Goal: Information Seeking & Learning: Find specific fact

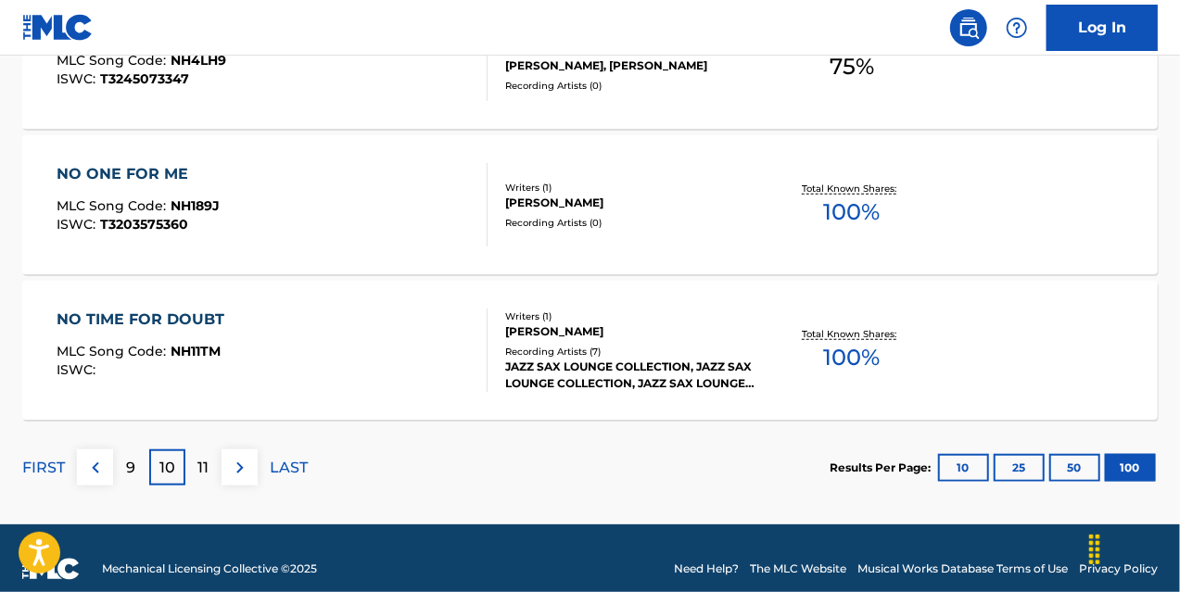
scroll to position [14775, 0]
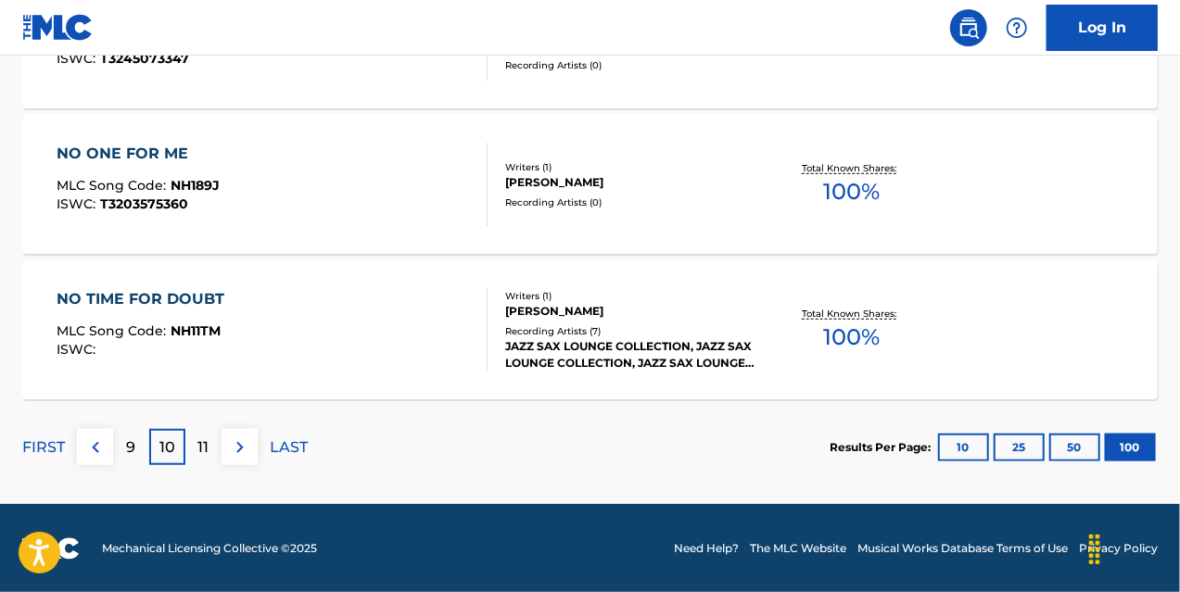
click at [195, 441] on div "11" at bounding box center [203, 447] width 36 height 36
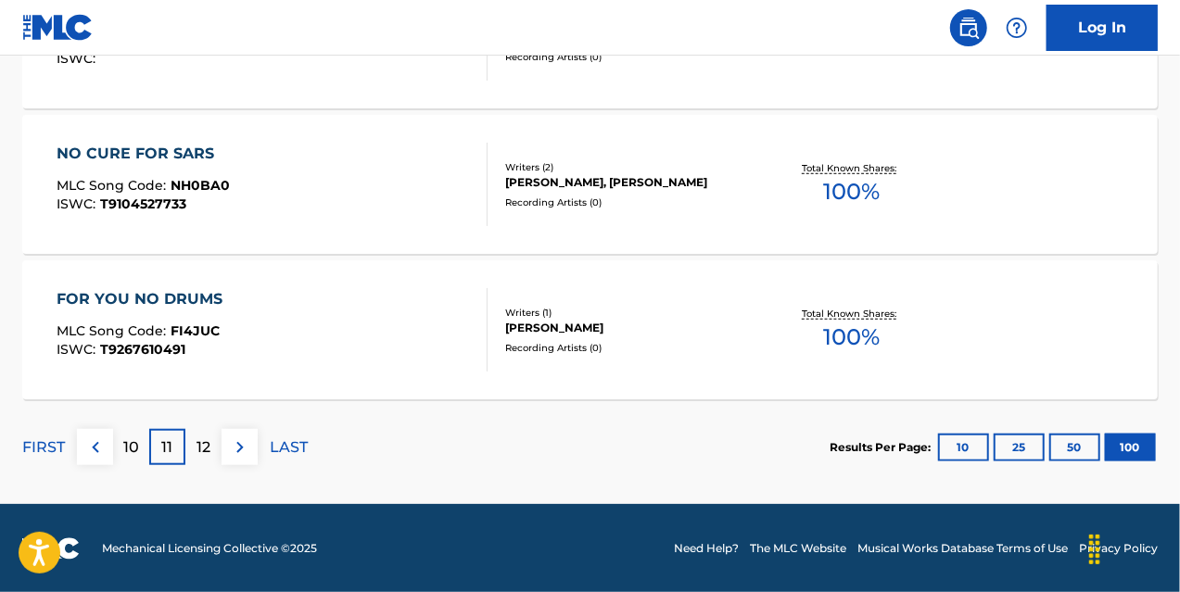
click at [213, 440] on div "12" at bounding box center [203, 447] width 36 height 36
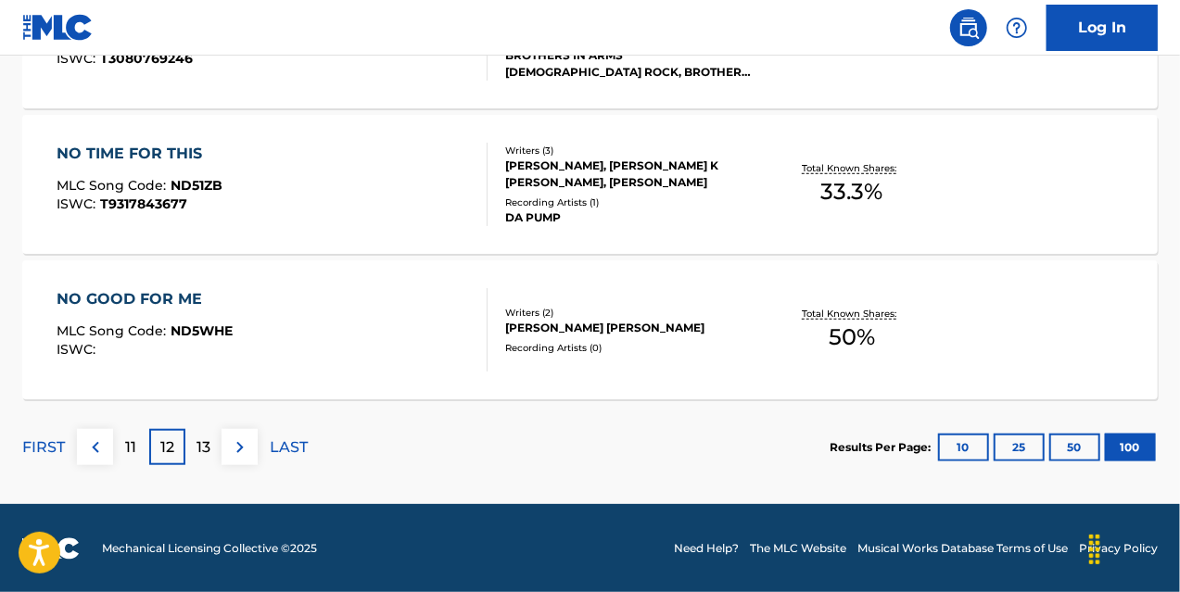
click at [206, 457] on p "13" at bounding box center [204, 448] width 14 height 22
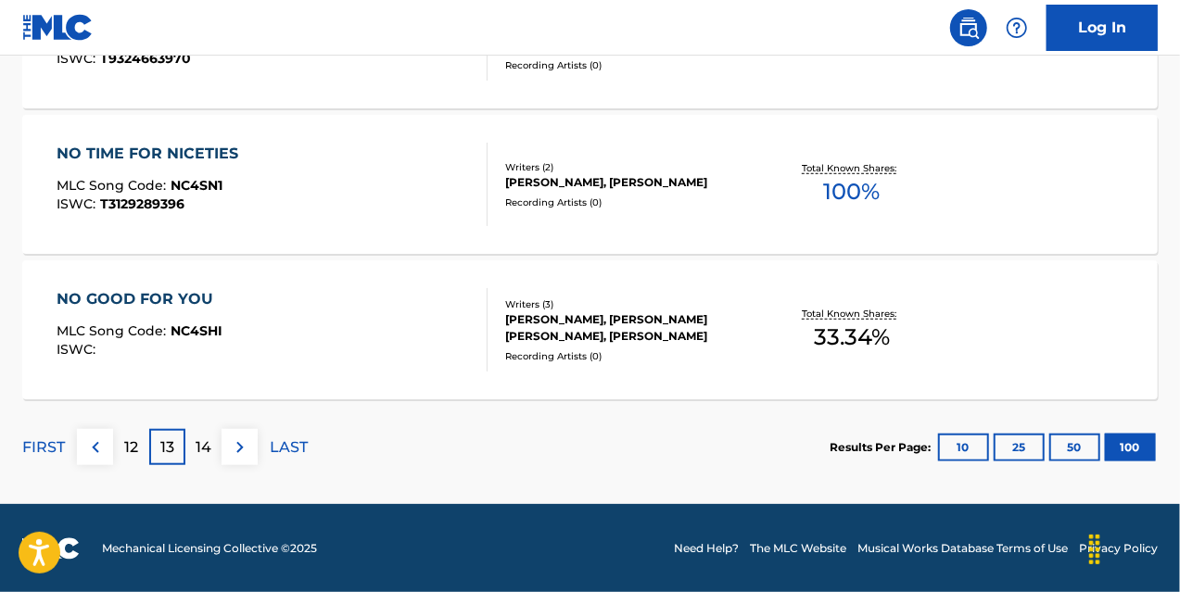
click at [210, 449] on p "14" at bounding box center [204, 448] width 16 height 22
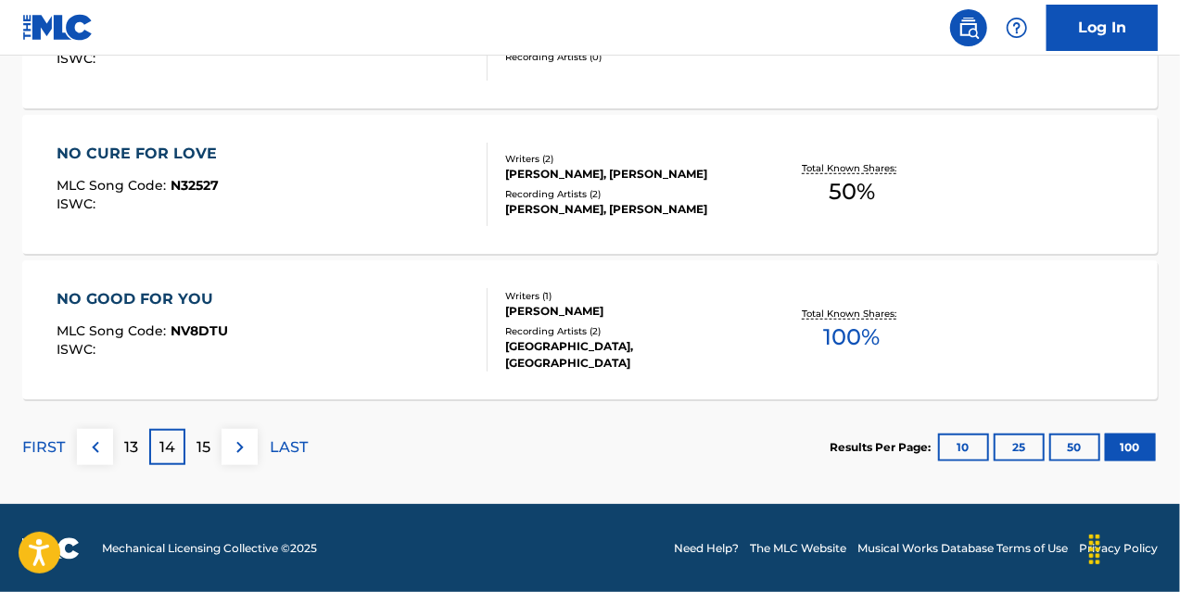
click at [209, 453] on p "15" at bounding box center [204, 448] width 14 height 22
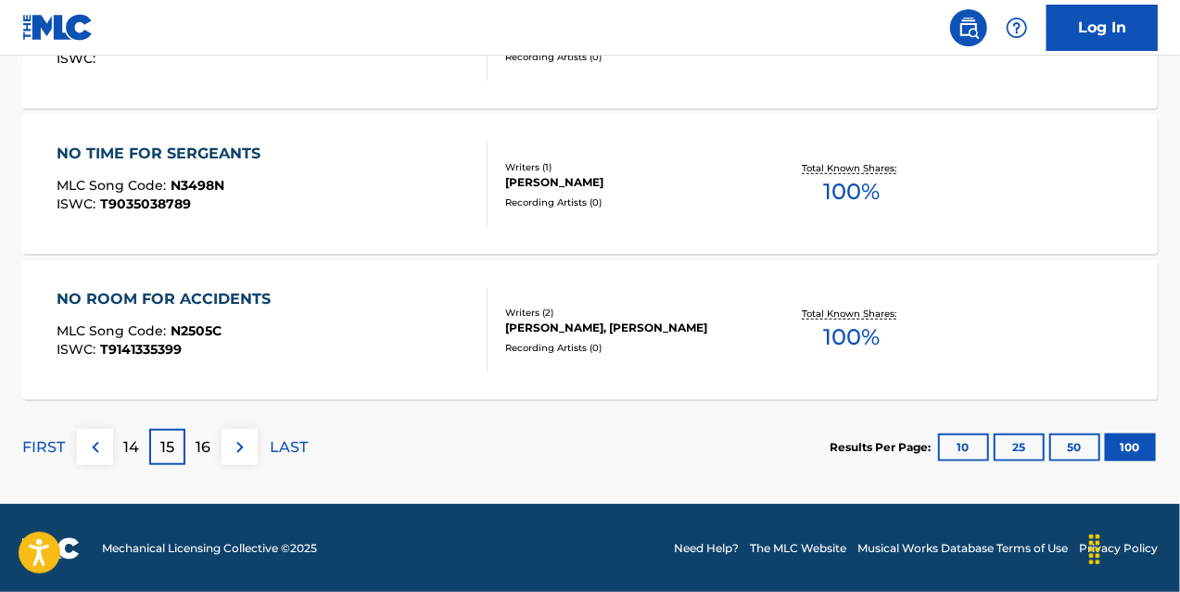
click at [201, 432] on div "16" at bounding box center [203, 447] width 36 height 36
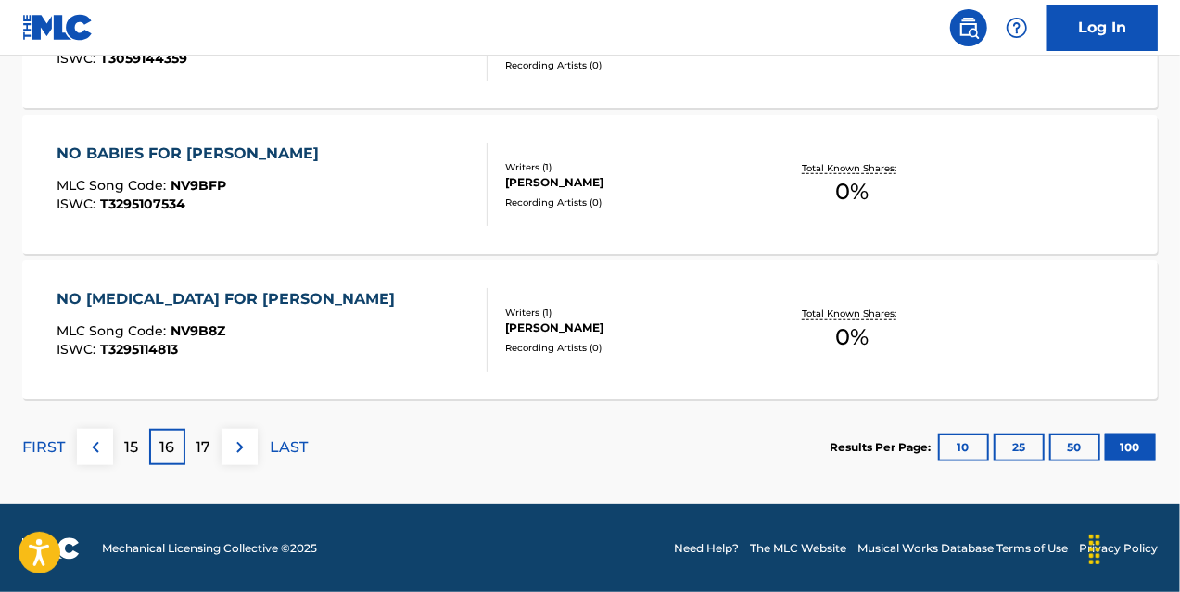
click at [190, 438] on div "17" at bounding box center [203, 447] width 36 height 36
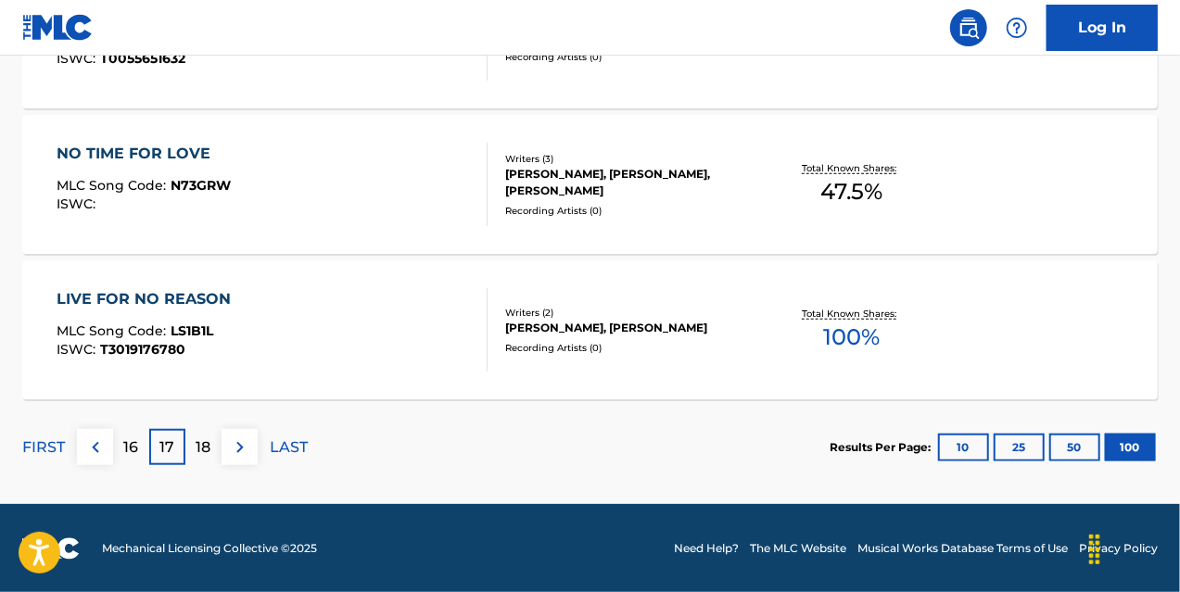
click at [206, 444] on p "18" at bounding box center [204, 448] width 15 height 22
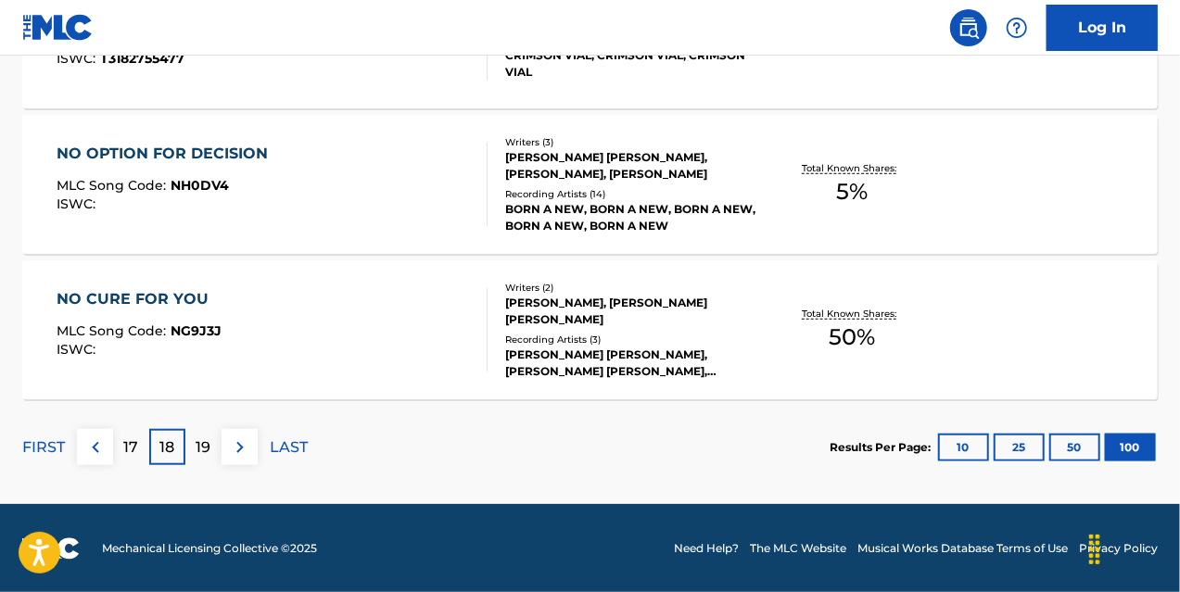
click at [200, 443] on p "19" at bounding box center [204, 448] width 15 height 22
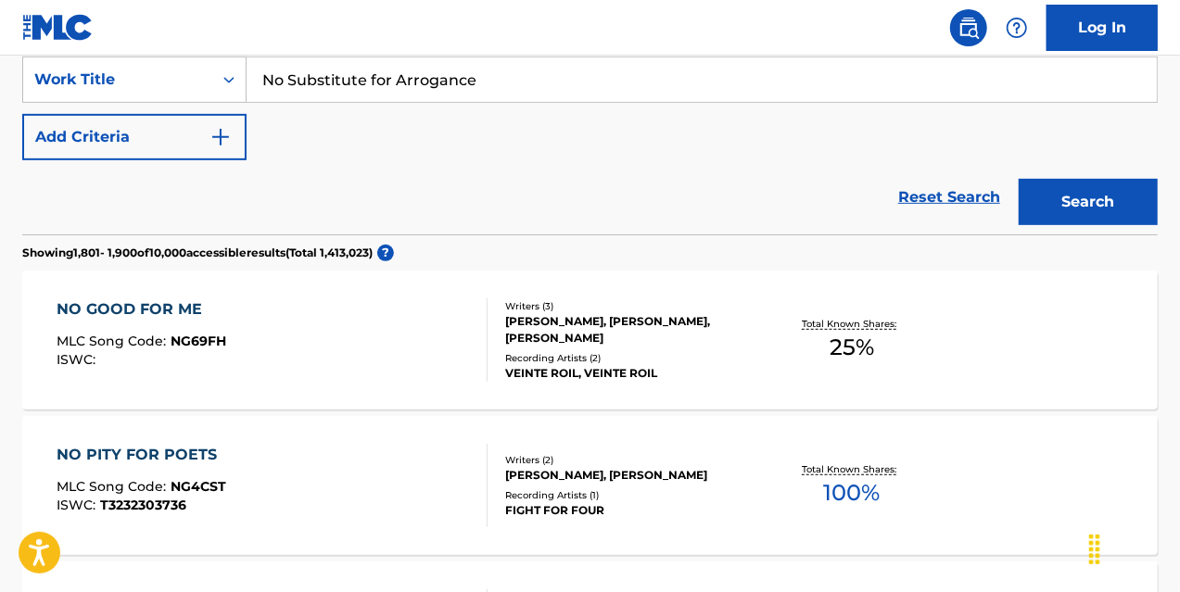
scroll to position [0, 0]
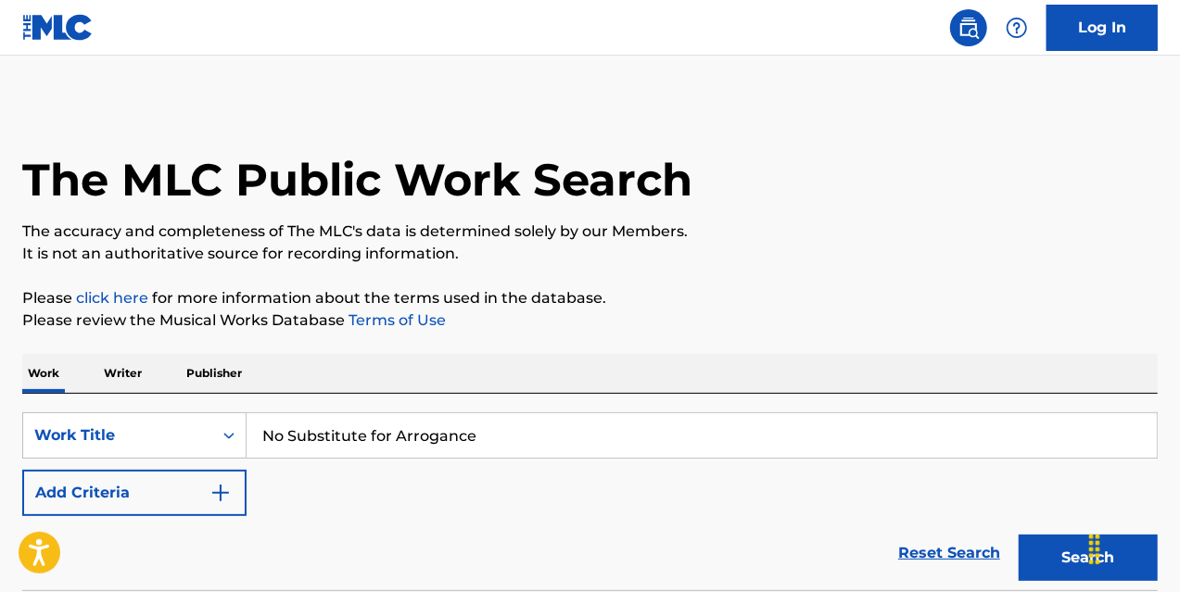
drag, startPoint x: 515, startPoint y: 425, endPoint x: 215, endPoint y: 367, distance: 306.0
click at [1035, 574] on button "Search" at bounding box center [1088, 558] width 139 height 46
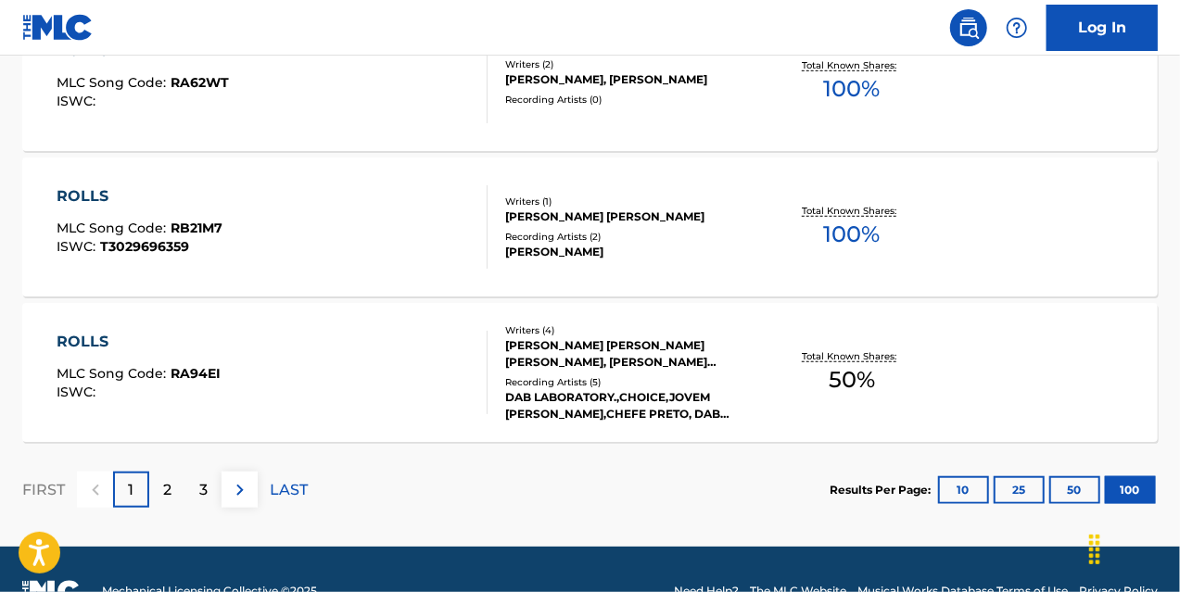
scroll to position [14775, 0]
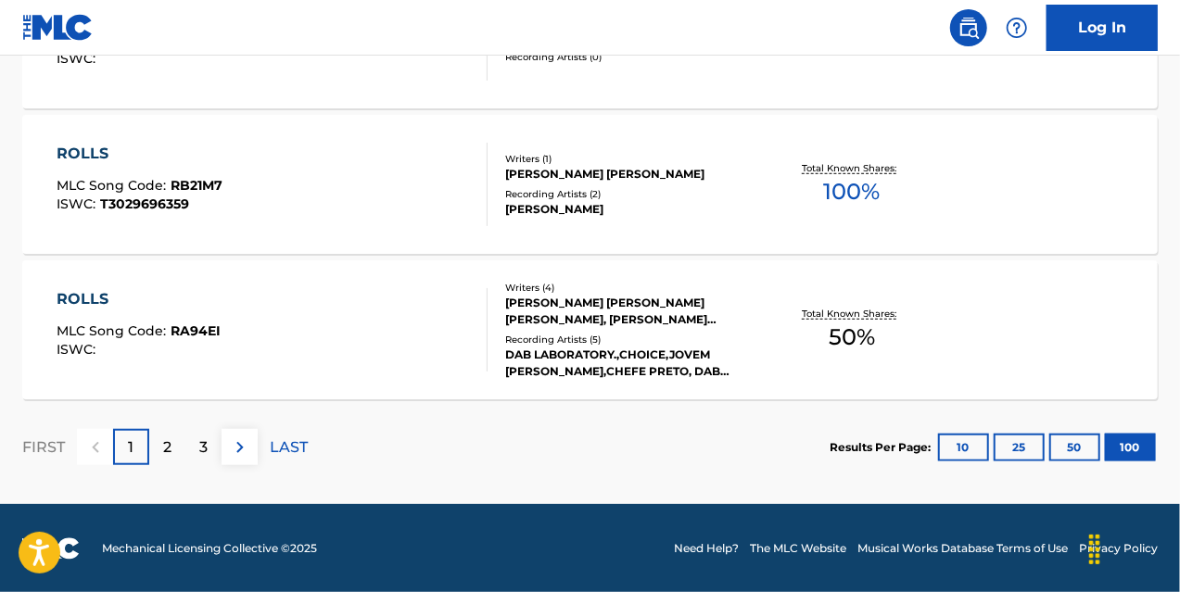
click at [163, 440] on p "2" at bounding box center [167, 448] width 8 height 22
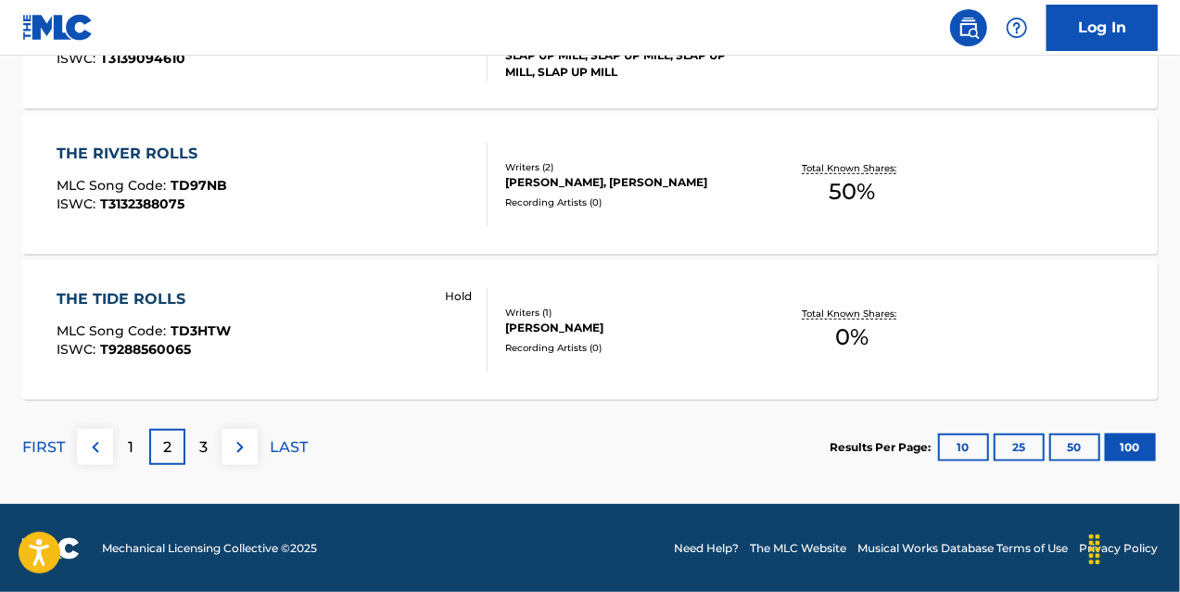
click at [199, 433] on div "3" at bounding box center [203, 447] width 36 height 36
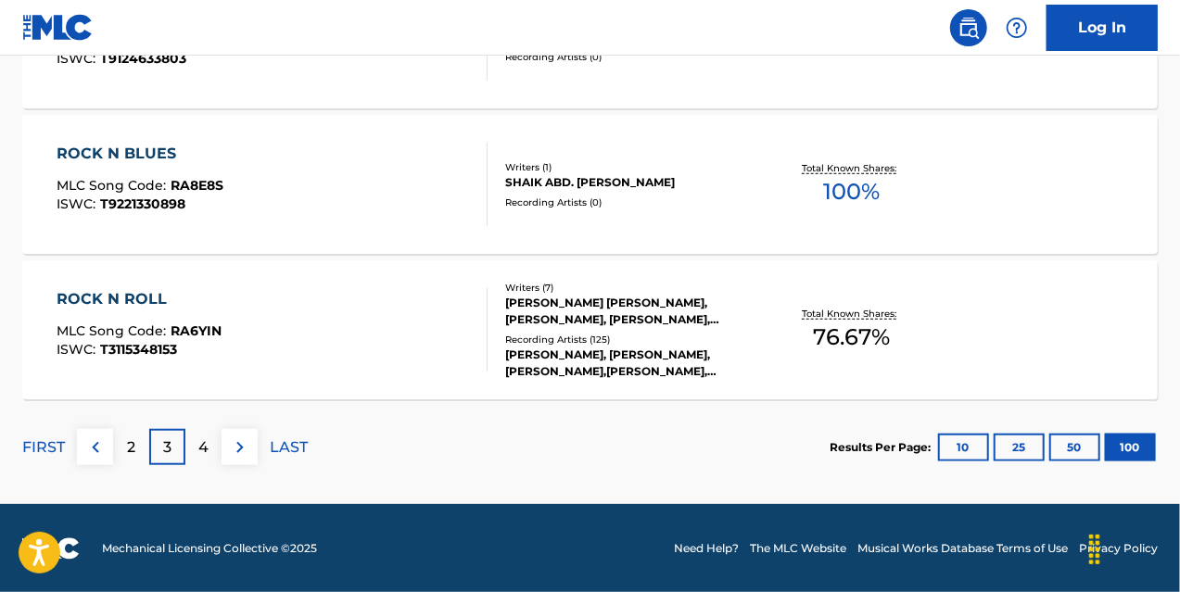
click at [189, 453] on div "4" at bounding box center [203, 447] width 36 height 36
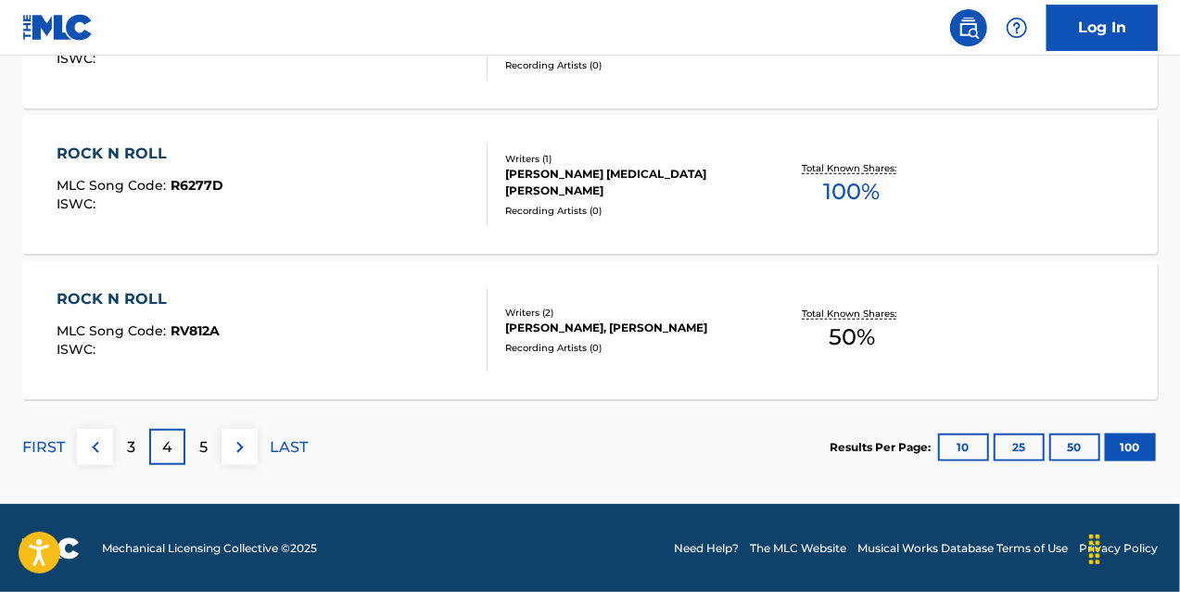
click at [209, 447] on div "5" at bounding box center [203, 447] width 36 height 36
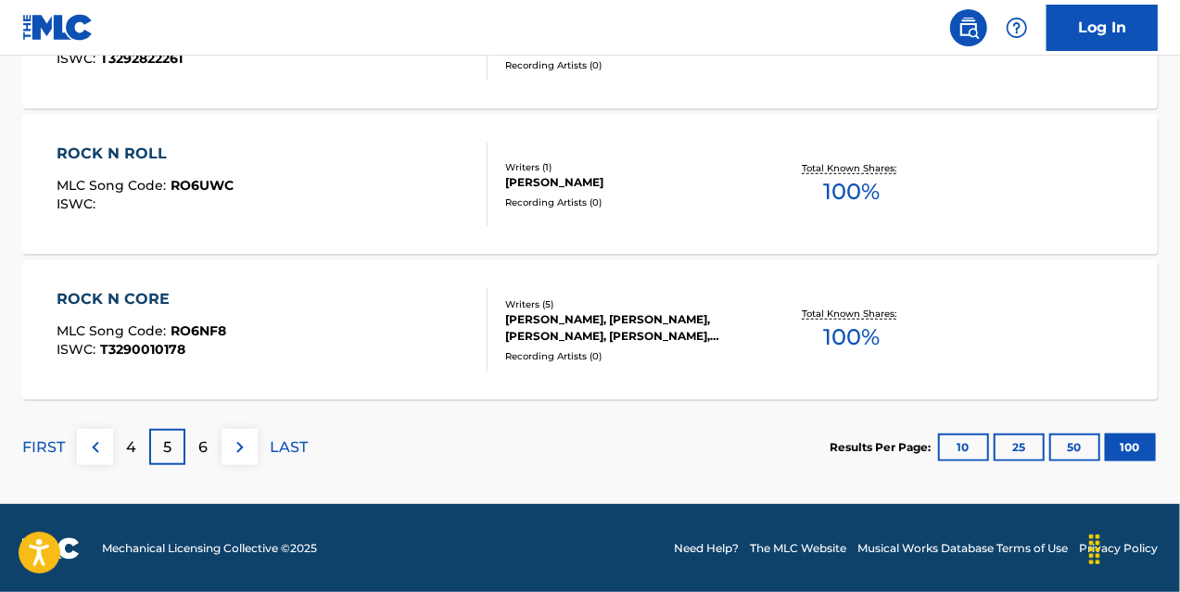
click at [294, 452] on p "LAST" at bounding box center [289, 448] width 38 height 22
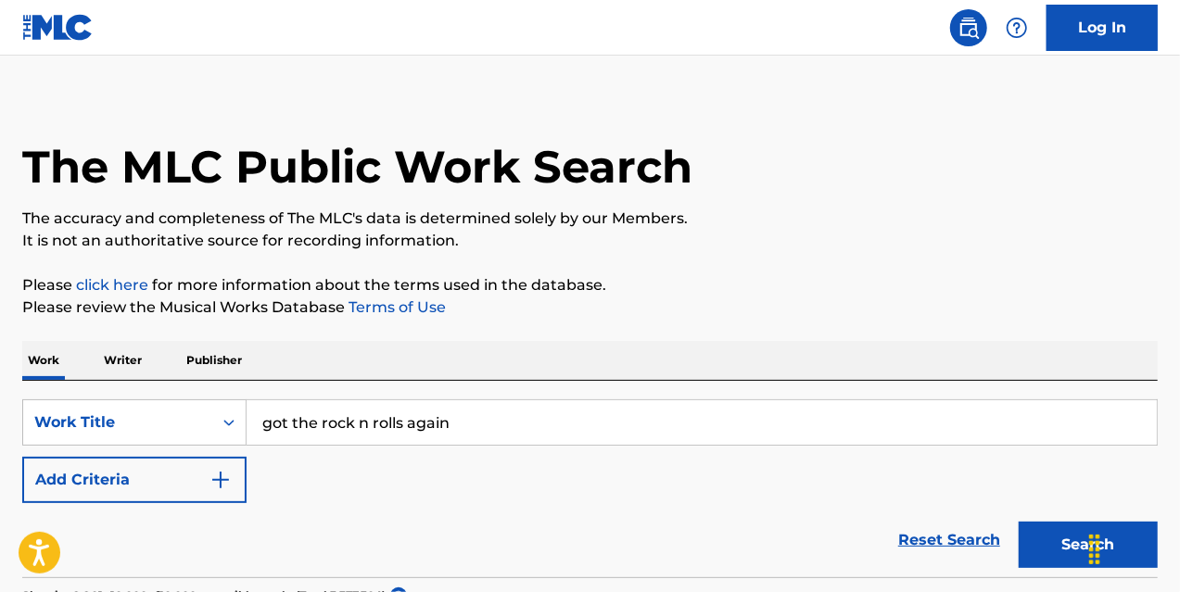
scroll to position [0, 0]
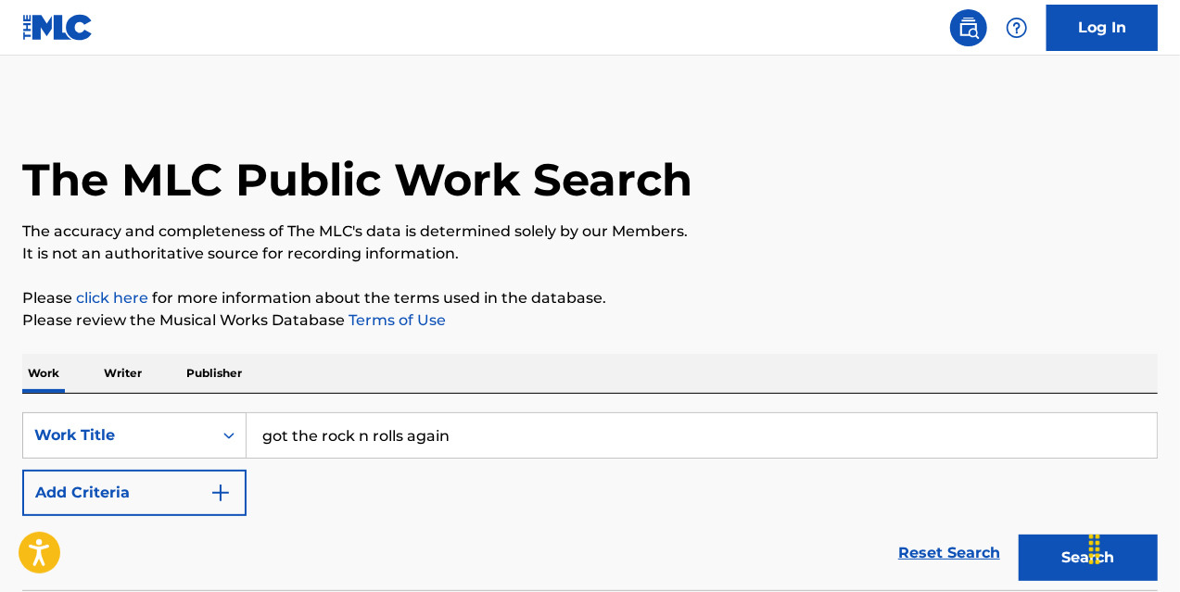
drag, startPoint x: 515, startPoint y: 446, endPoint x: 178, endPoint y: 383, distance: 343.3
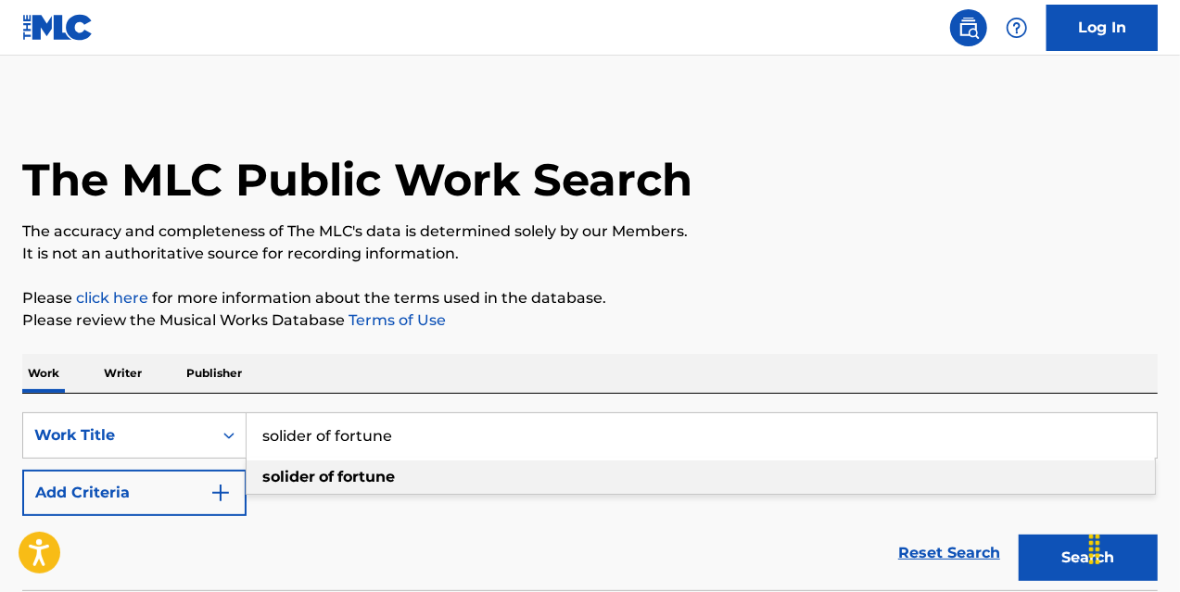
type input "solider of fortune"
click at [317, 485] on span "Search Form" at bounding box center [317, 477] width 4 height 18
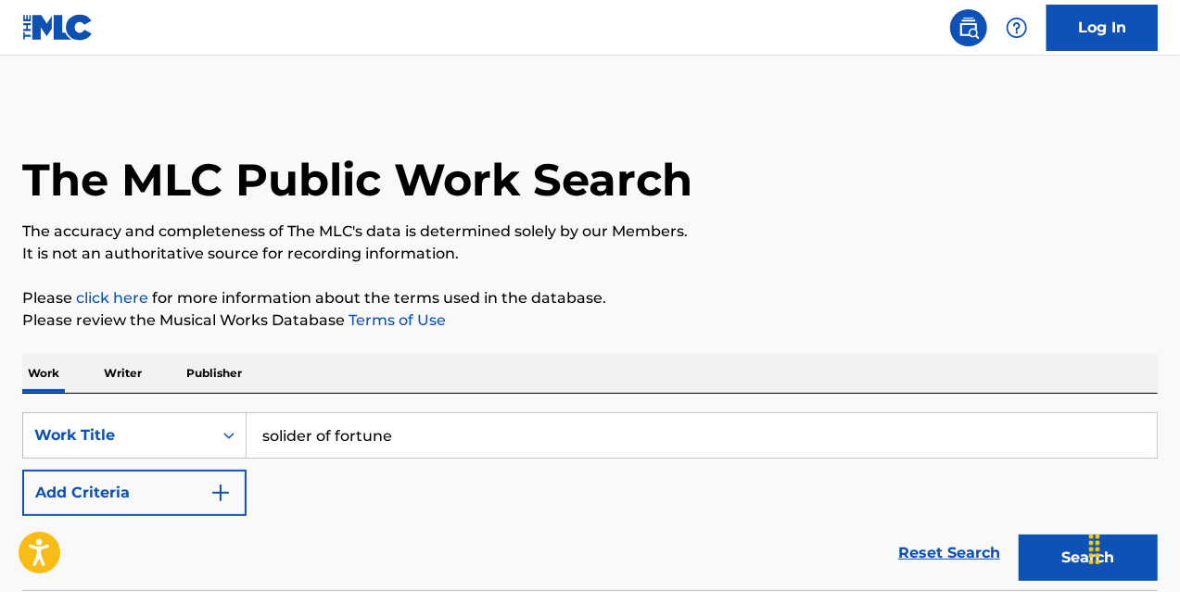
click at [1064, 567] on button "Search" at bounding box center [1088, 558] width 139 height 46
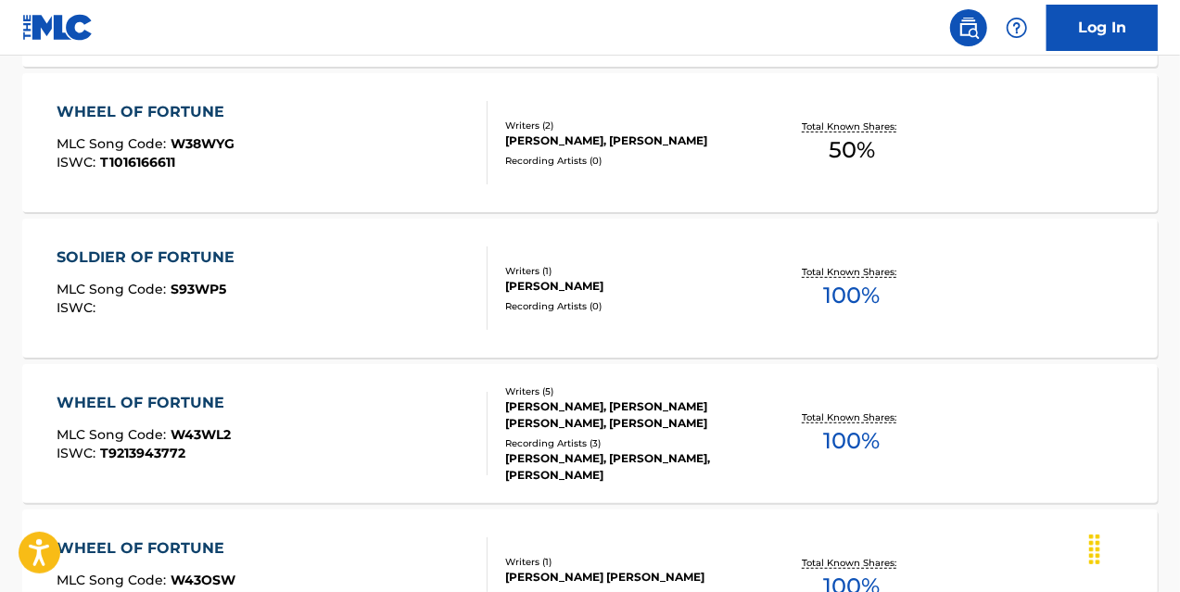
scroll to position [14775, 0]
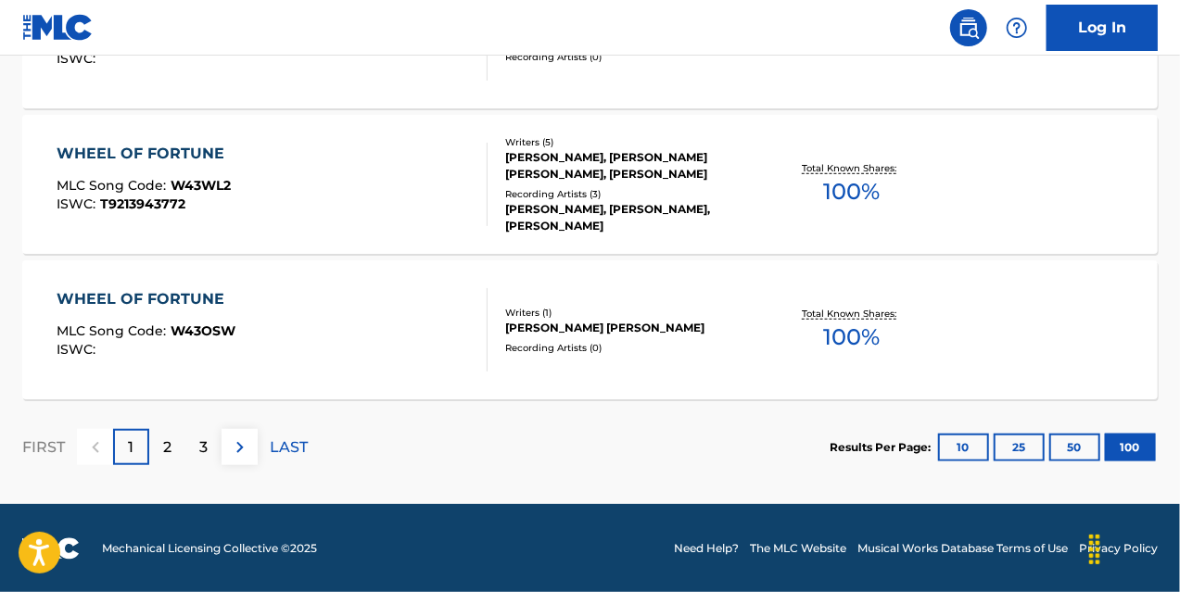
click at [177, 444] on div "2" at bounding box center [167, 447] width 36 height 36
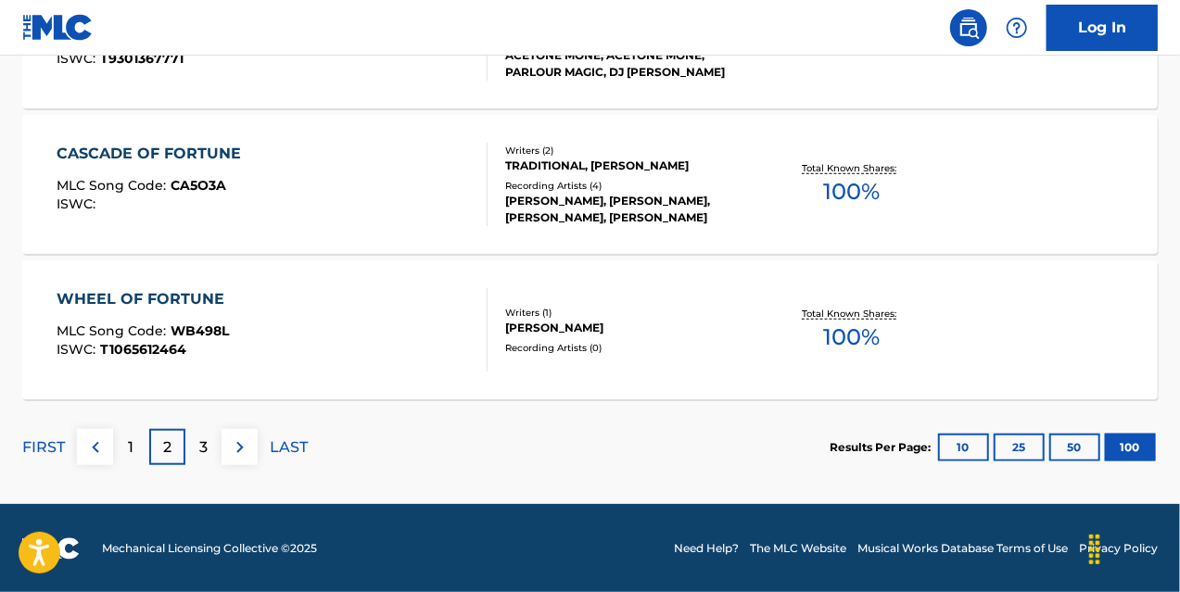
click at [197, 446] on div "3" at bounding box center [203, 447] width 36 height 36
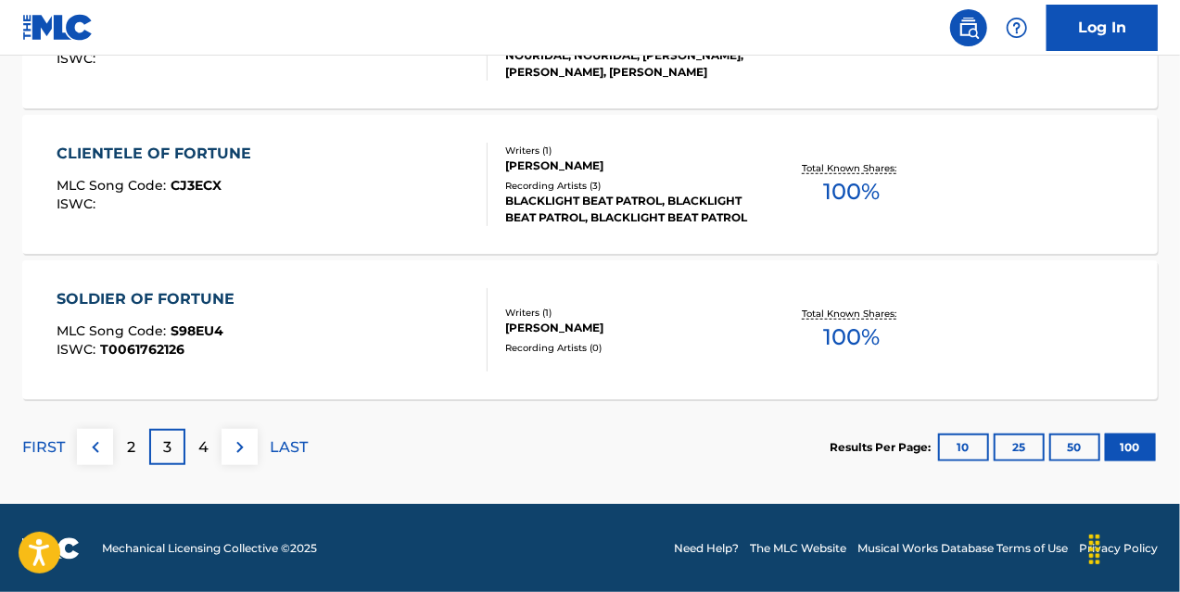
click at [201, 446] on p "4" at bounding box center [203, 448] width 10 height 22
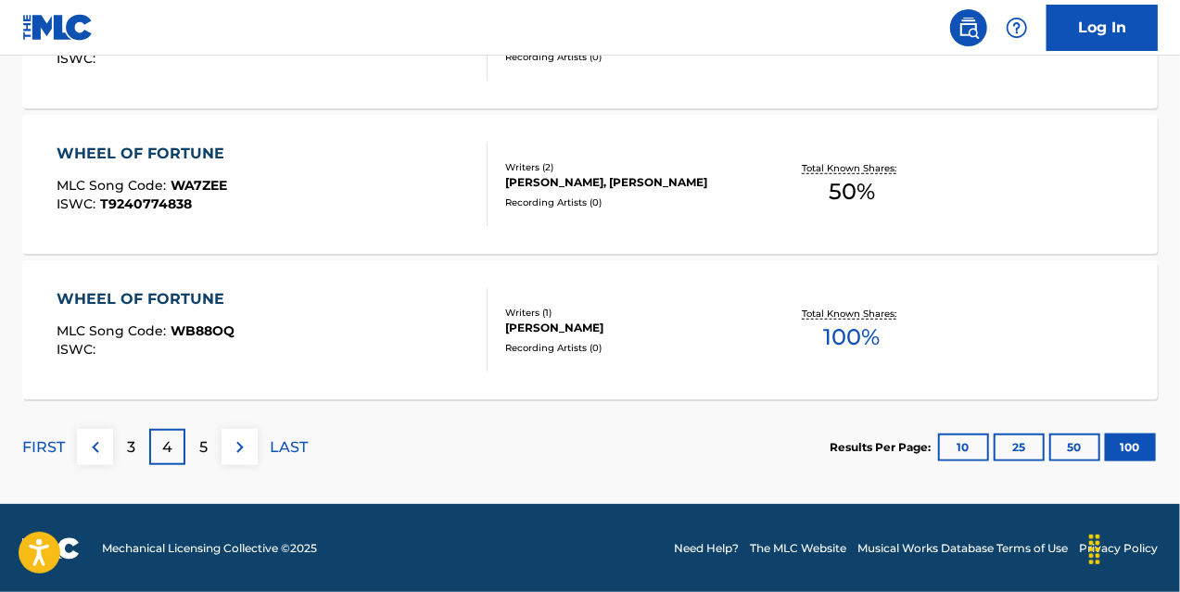
click at [200, 446] on p "5" at bounding box center [203, 448] width 8 height 22
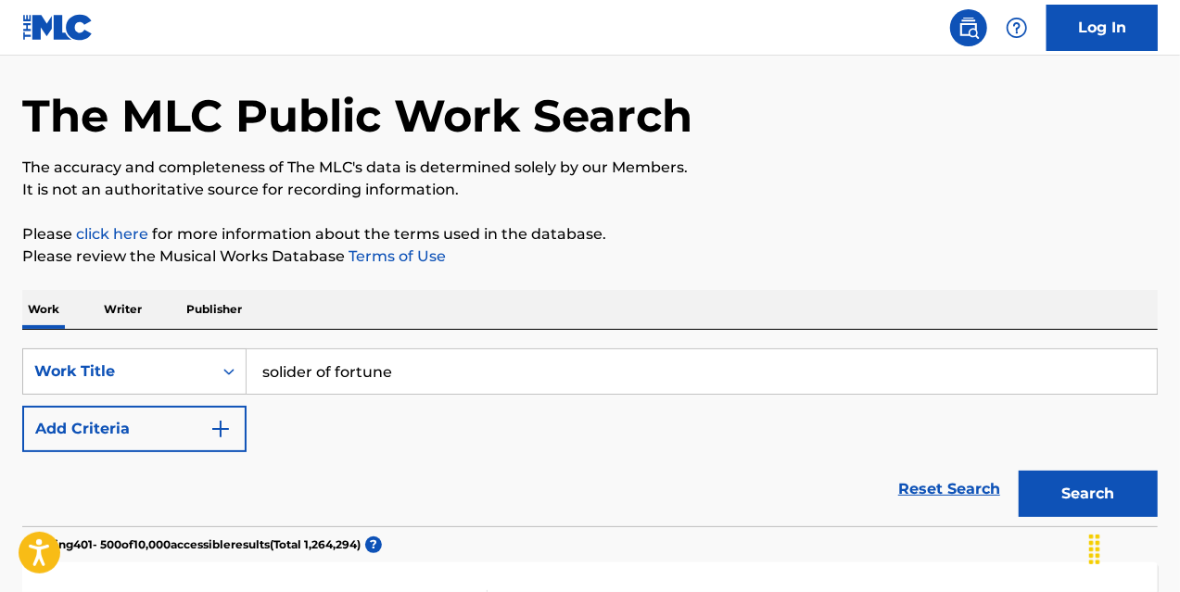
scroll to position [0, 0]
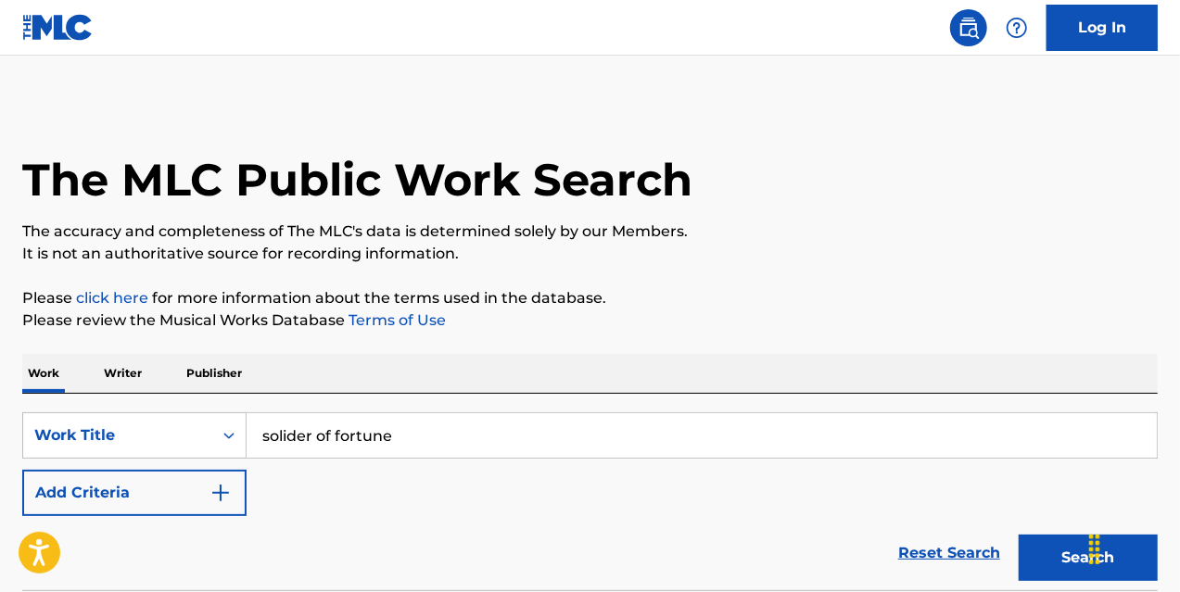
click at [152, 509] on button "Add Criteria" at bounding box center [134, 493] width 224 height 46
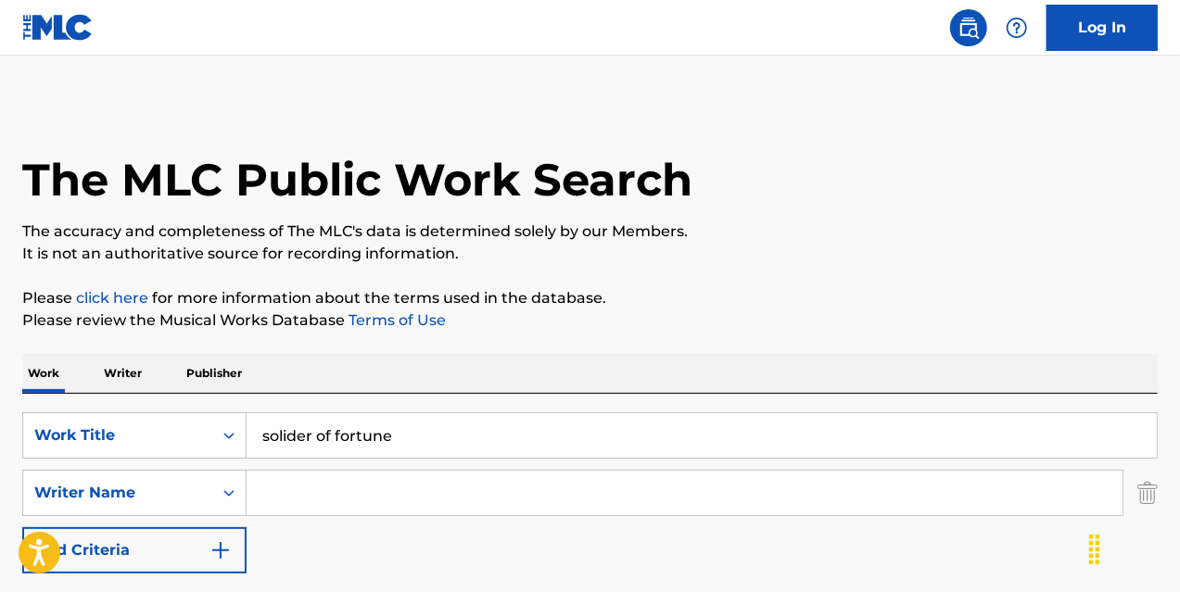
click at [347, 481] on input "Search Form" at bounding box center [685, 493] width 876 height 44
type input "[PERSON_NAME]"
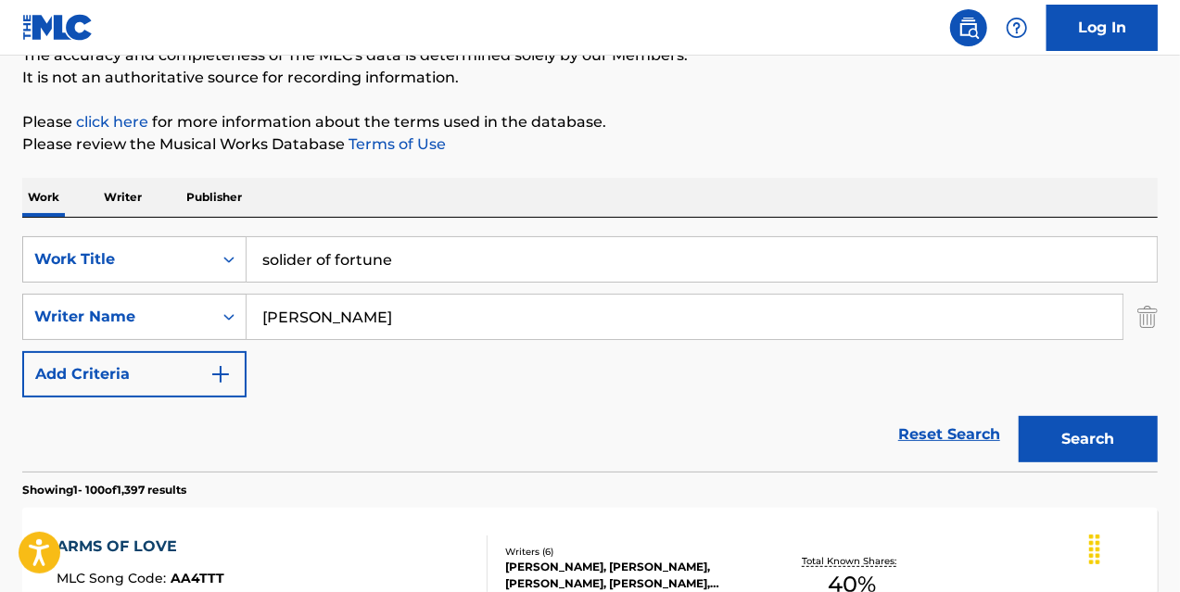
scroll to position [180, 0]
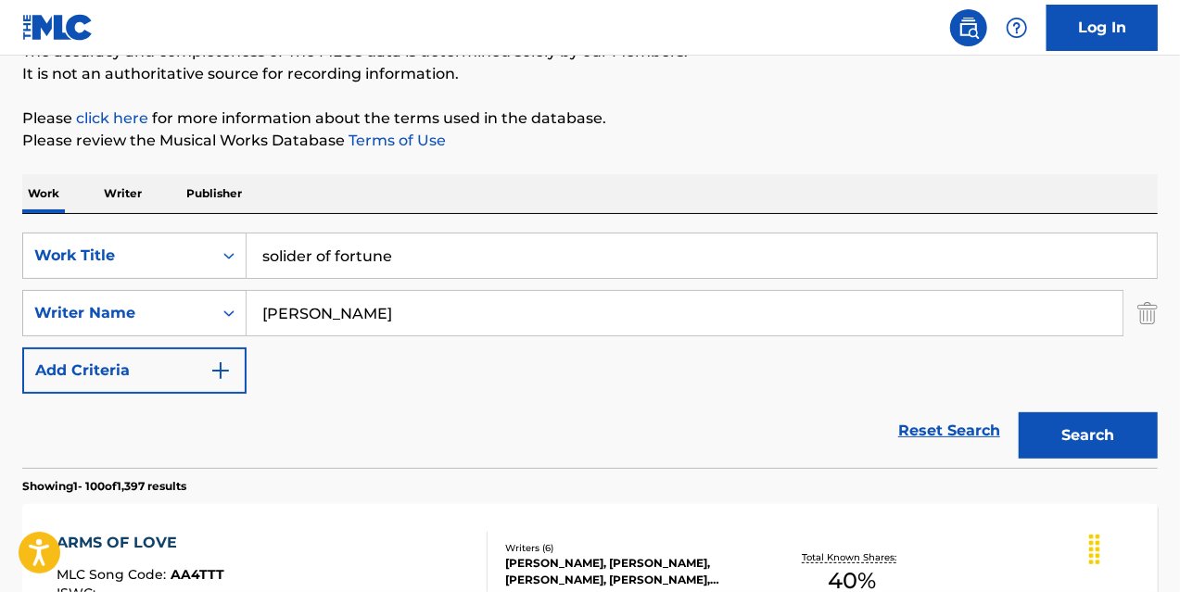
drag, startPoint x: 491, startPoint y: 412, endPoint x: 424, endPoint y: 415, distance: 67.8
click at [424, 415] on div "Reset Search Search" at bounding box center [590, 431] width 1136 height 74
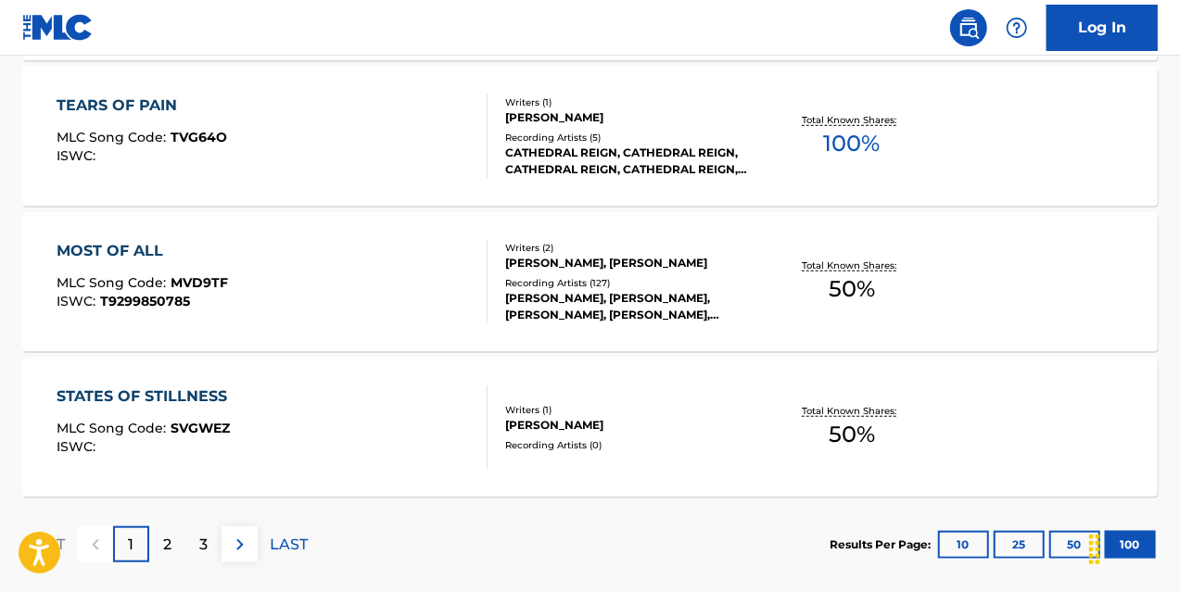
scroll to position [14832, 0]
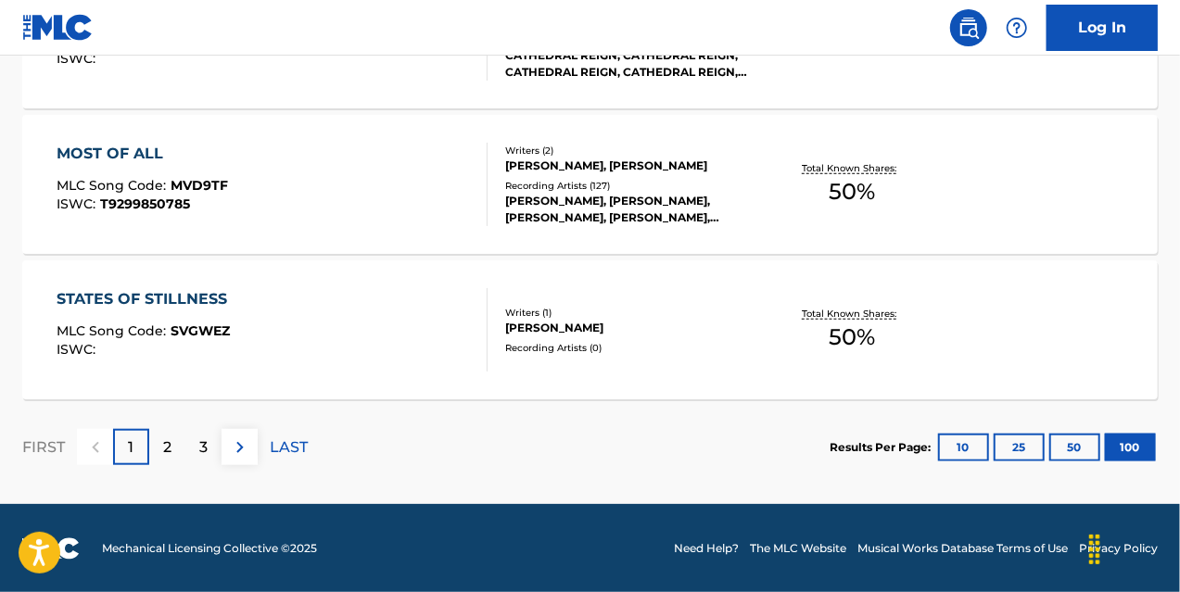
click at [161, 456] on div "2" at bounding box center [167, 447] width 36 height 36
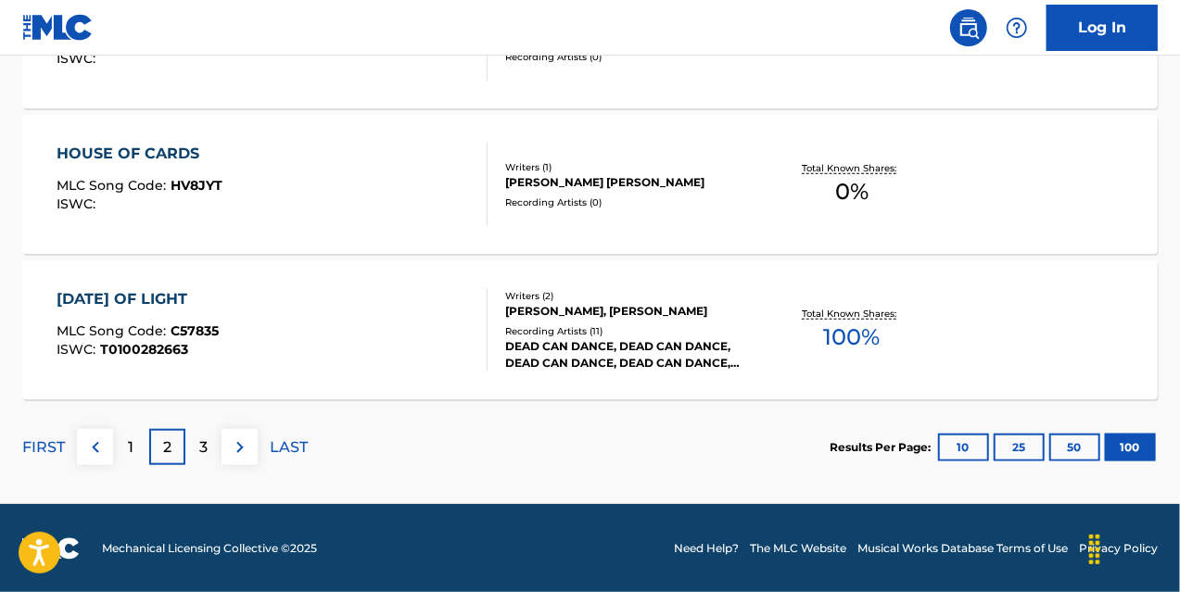
click at [215, 435] on div "3" at bounding box center [203, 447] width 36 height 36
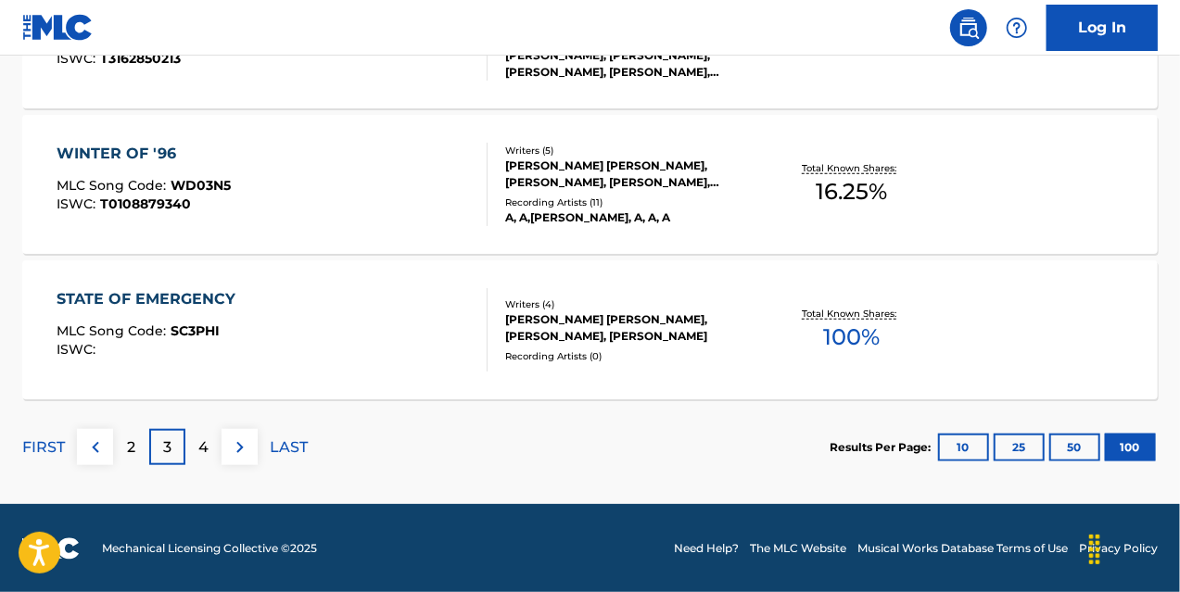
scroll to position [139, 0]
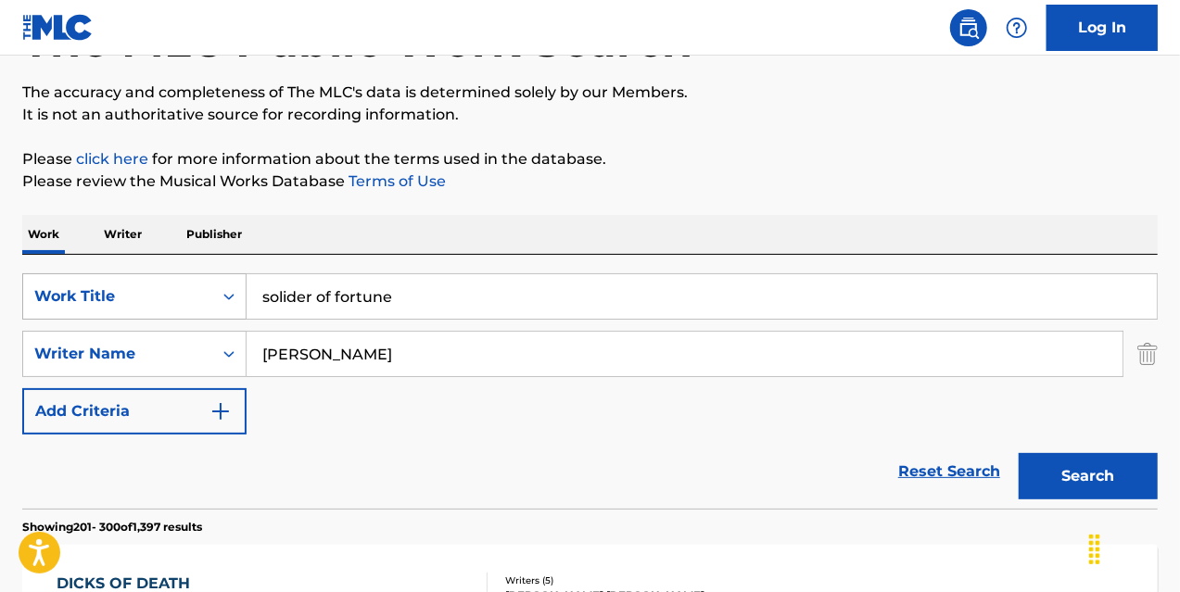
drag, startPoint x: 429, startPoint y: 309, endPoint x: 219, endPoint y: 280, distance: 212.4
click at [219, 280] on div "SearchWithCriteria70e13ba9-271e-482a-b043-709b93131d69 Work Title solider of fo…" at bounding box center [590, 296] width 1136 height 46
drag, startPoint x: 408, startPoint y: 298, endPoint x: 65, endPoint y: 301, distance: 343.0
click at [65, 301] on div "SearchWithCriteria70e13ba9-271e-482a-b043-709b93131d69 Work Title police tv (th…" at bounding box center [590, 296] width 1136 height 46
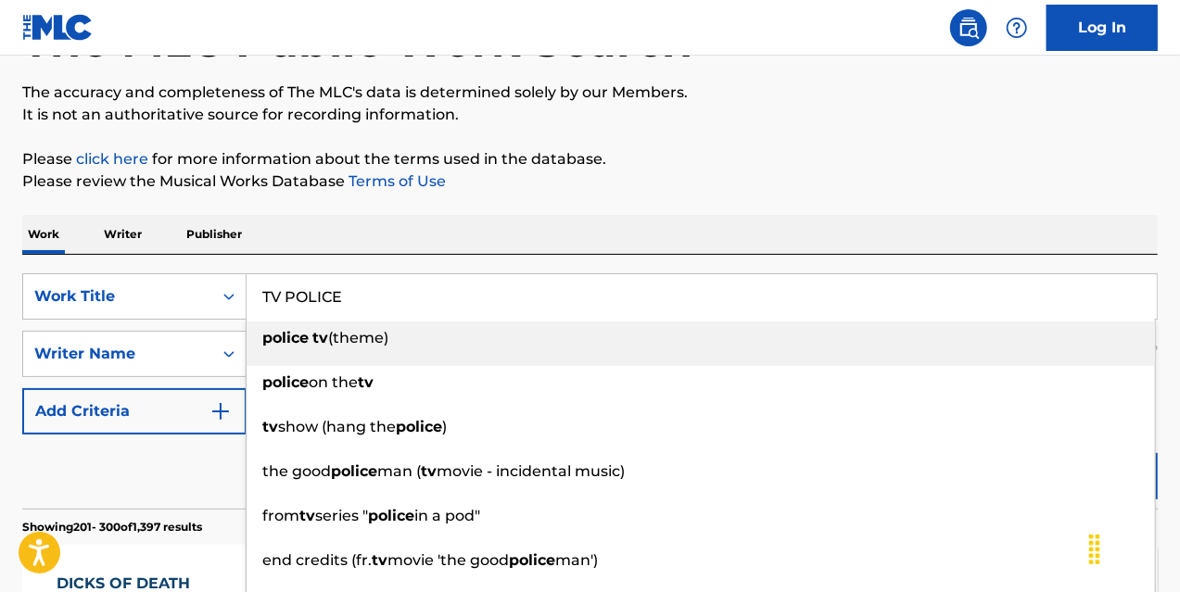
click at [530, 233] on div "Work Writer Publisher" at bounding box center [590, 234] width 1136 height 39
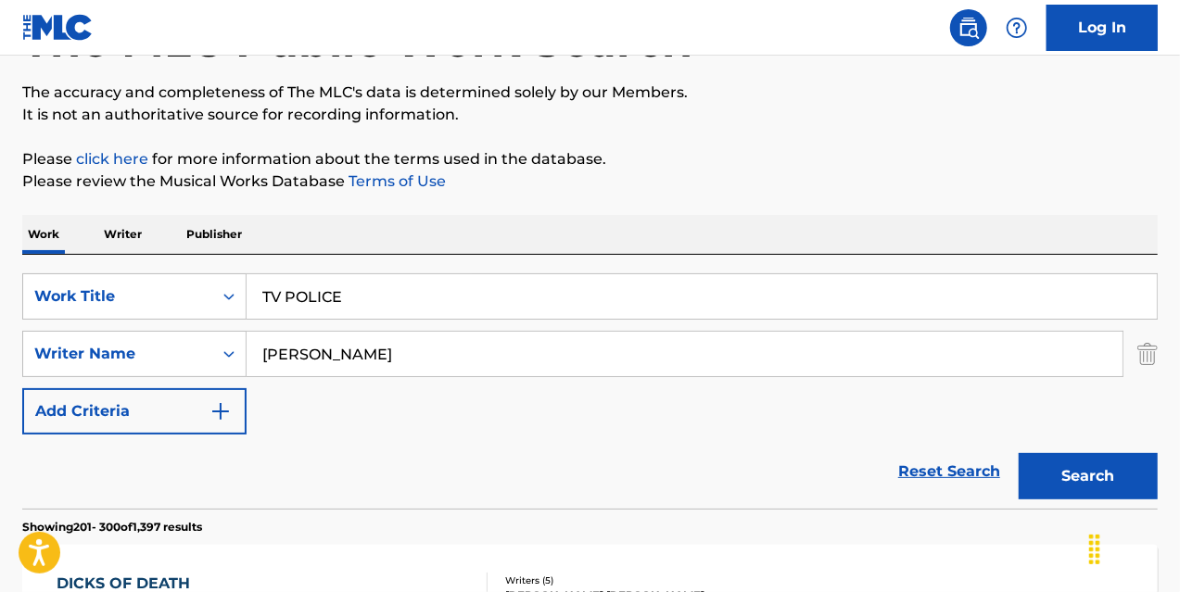
click at [1061, 481] on button "Search" at bounding box center [1088, 476] width 139 height 46
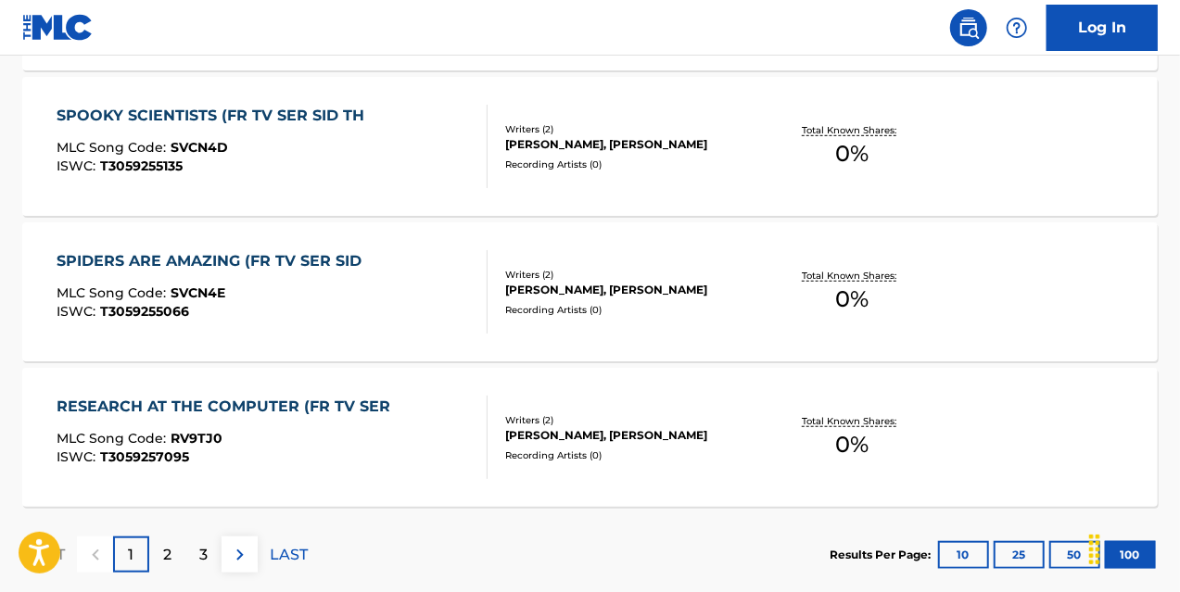
scroll to position [14832, 0]
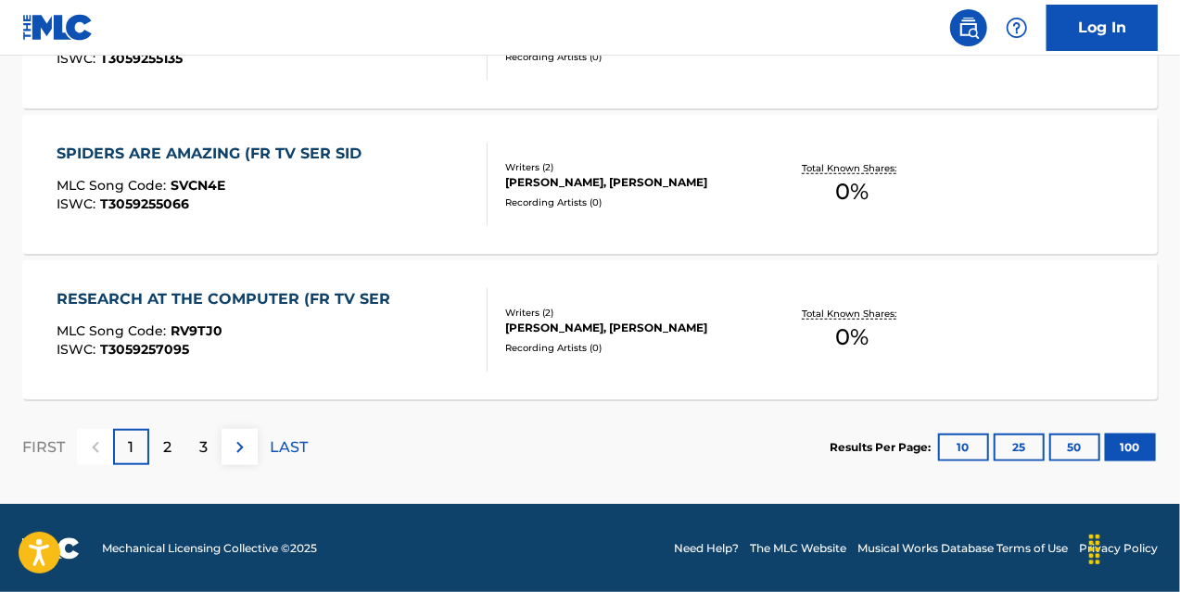
click at [172, 457] on div "2" at bounding box center [167, 447] width 36 height 36
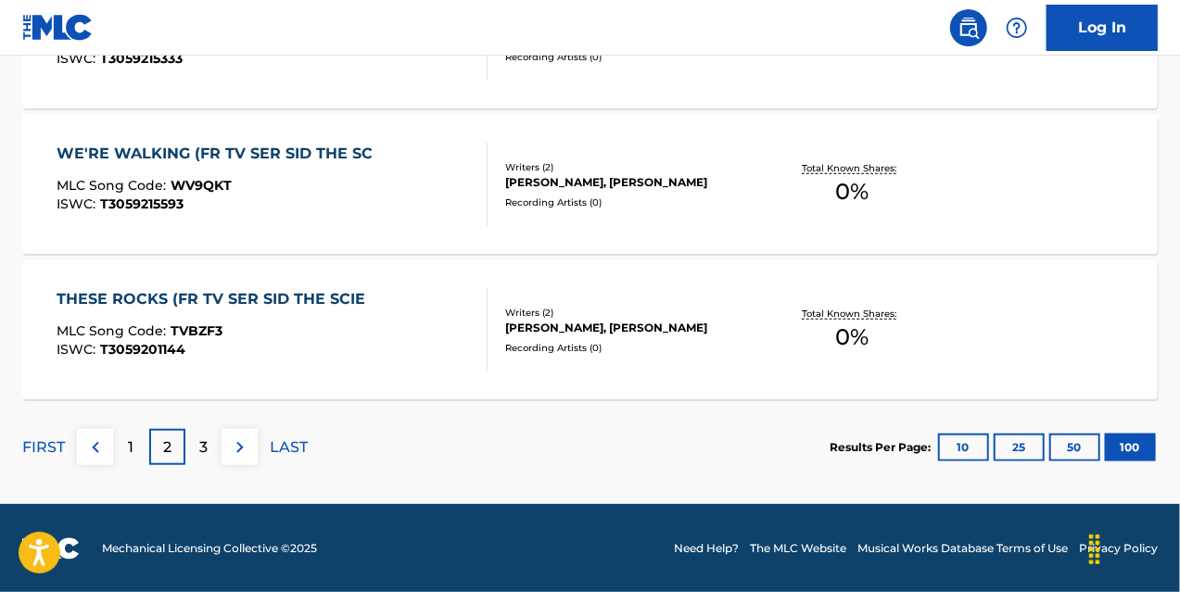
click at [205, 451] on p "3" at bounding box center [203, 448] width 8 height 22
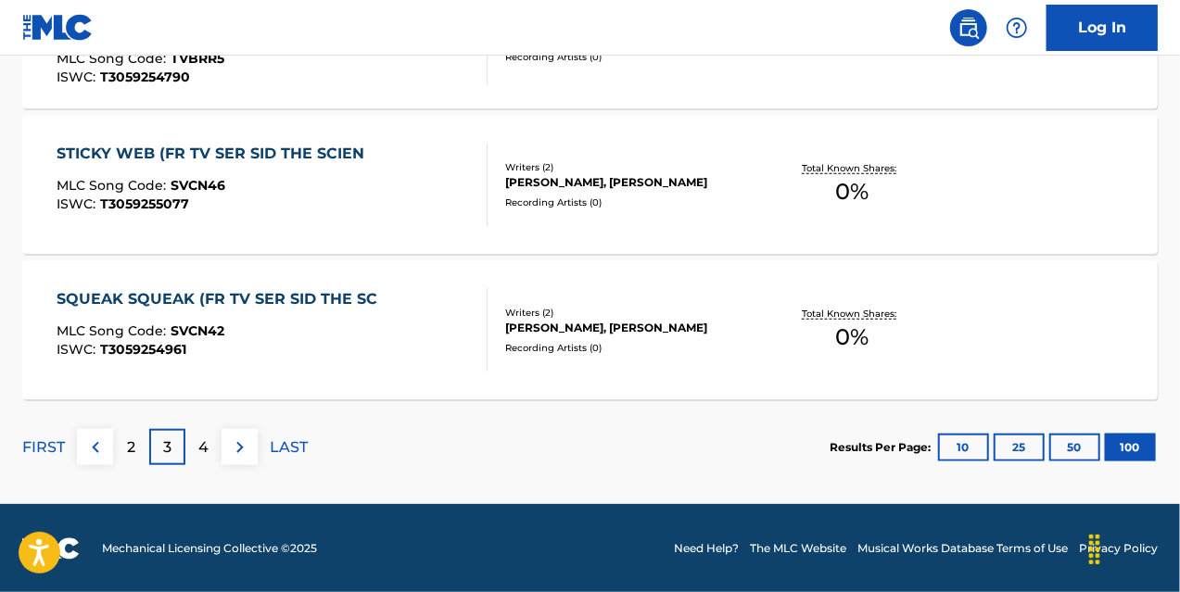
scroll to position [139, 0]
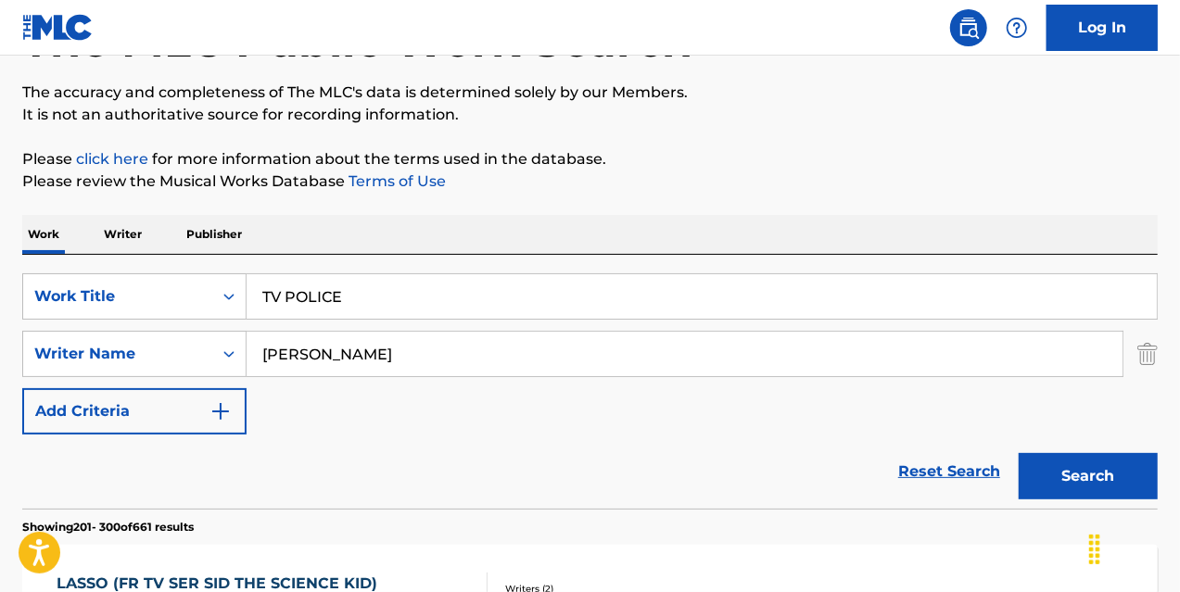
drag, startPoint x: 310, startPoint y: 299, endPoint x: 148, endPoint y: 269, distance: 164.2
click at [148, 269] on div "SearchWithCriteria70e13ba9-271e-482a-b043-709b93131d69 Work Title TV POLICE Sea…" at bounding box center [590, 382] width 1136 height 254
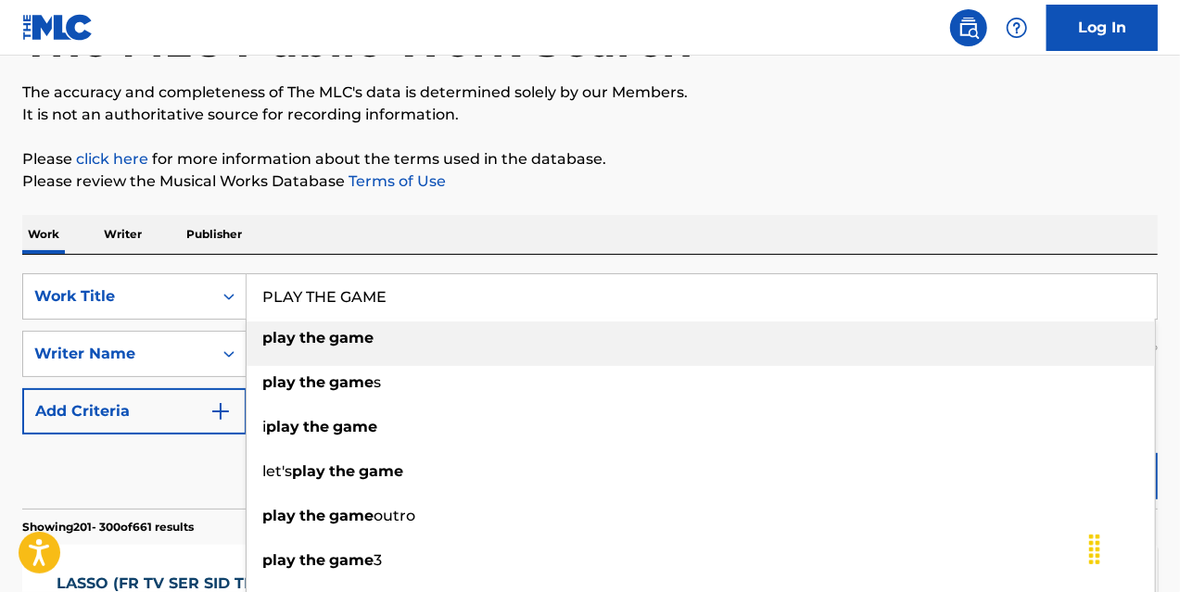
click at [317, 337] on strong "the" at bounding box center [312, 338] width 26 height 18
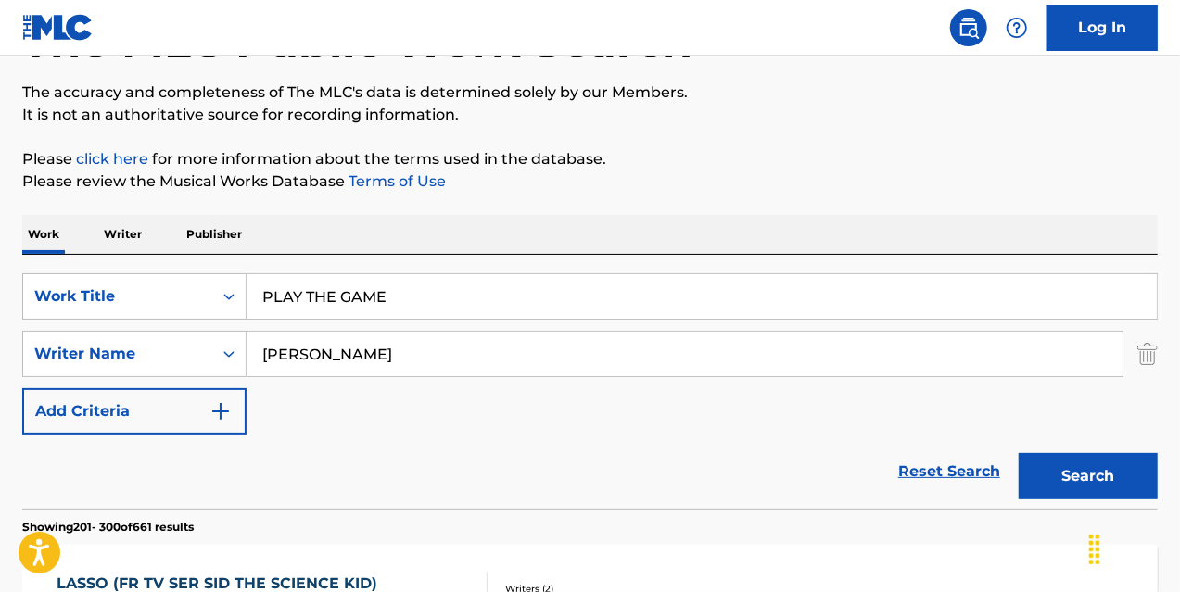
click at [1102, 489] on button "Search" at bounding box center [1088, 476] width 139 height 46
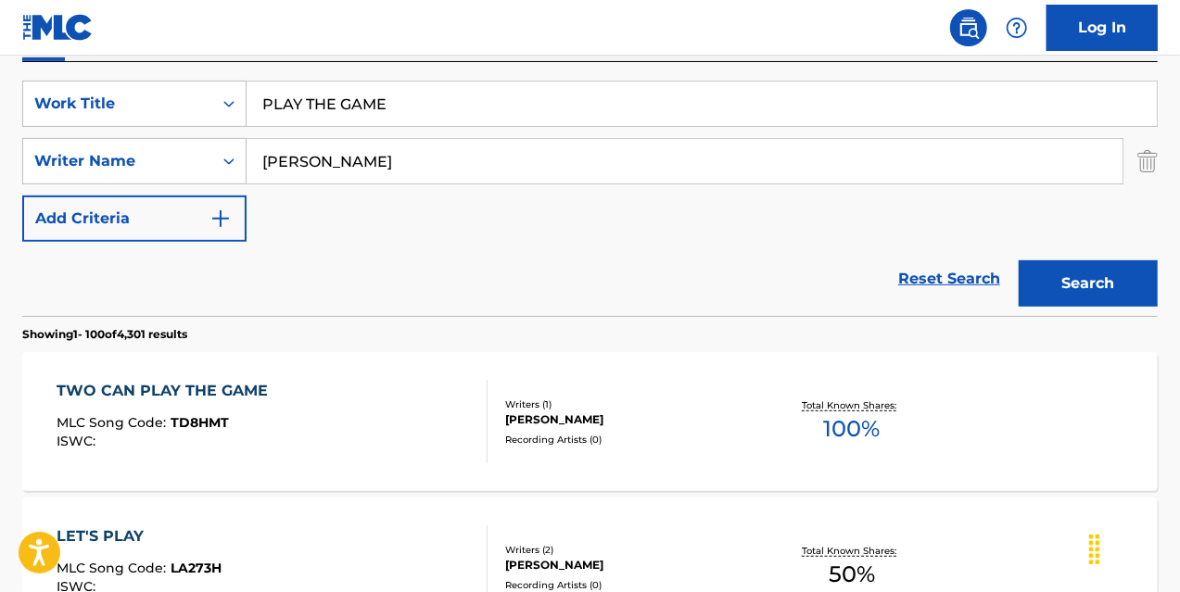
scroll to position [337, 0]
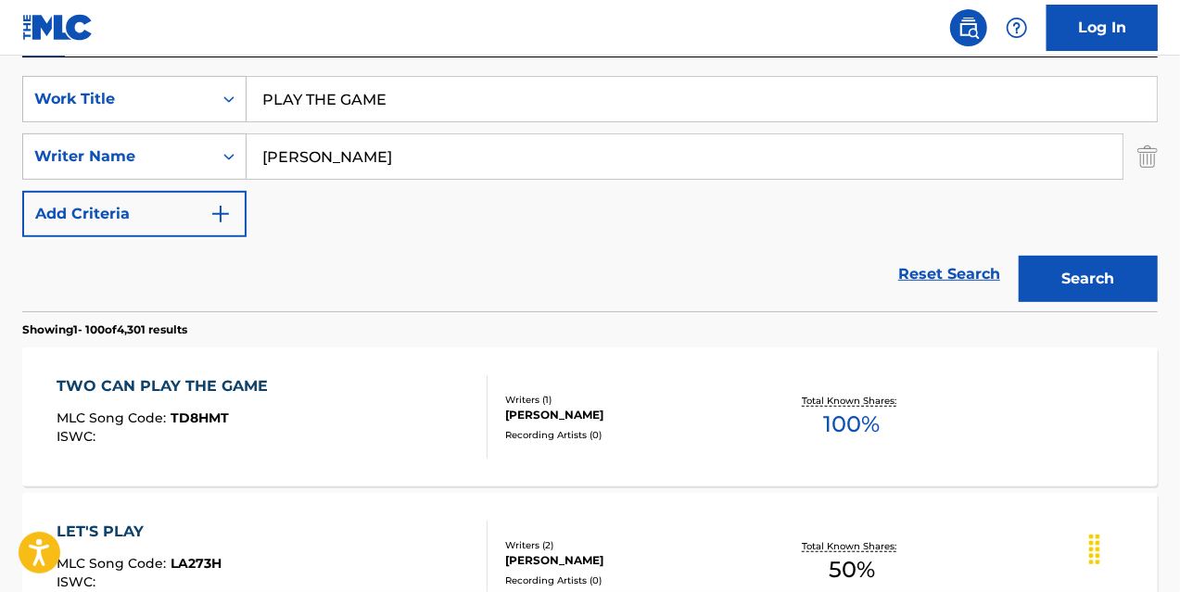
click at [438, 217] on div "SearchWithCriteria70e13ba9-271e-482a-b043-709b93131d69 Work Title PLAY THE GAME…" at bounding box center [590, 156] width 1136 height 161
click at [1087, 291] on button "Search" at bounding box center [1088, 279] width 139 height 46
click at [448, 239] on div "Reset Search Search" at bounding box center [590, 274] width 1136 height 74
drag, startPoint x: 187, startPoint y: 60, endPoint x: 156, endPoint y: 49, distance: 33.4
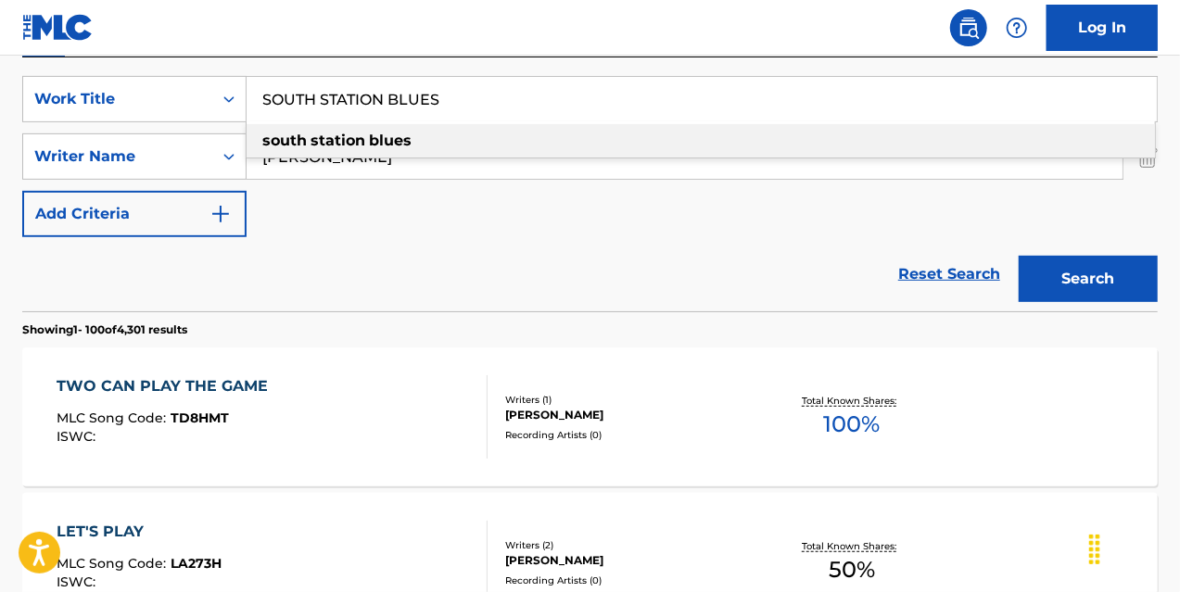
type input "SOUTH STATION BLUES"
click at [298, 129] on div "south station blues" at bounding box center [701, 140] width 908 height 33
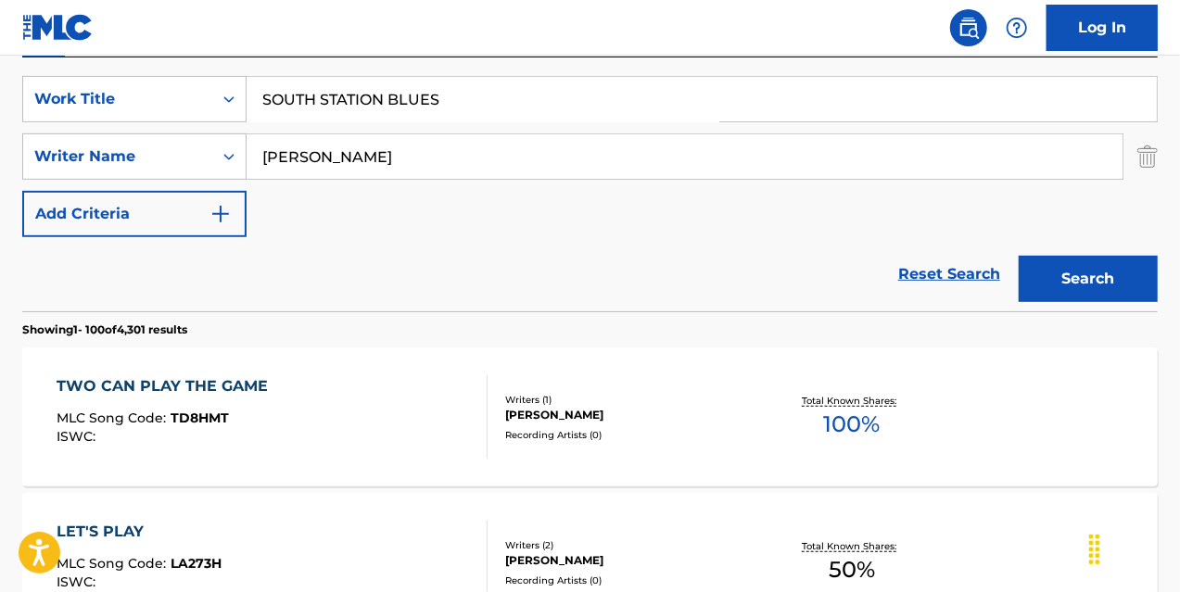
click at [1066, 279] on button "Search" at bounding box center [1088, 279] width 139 height 46
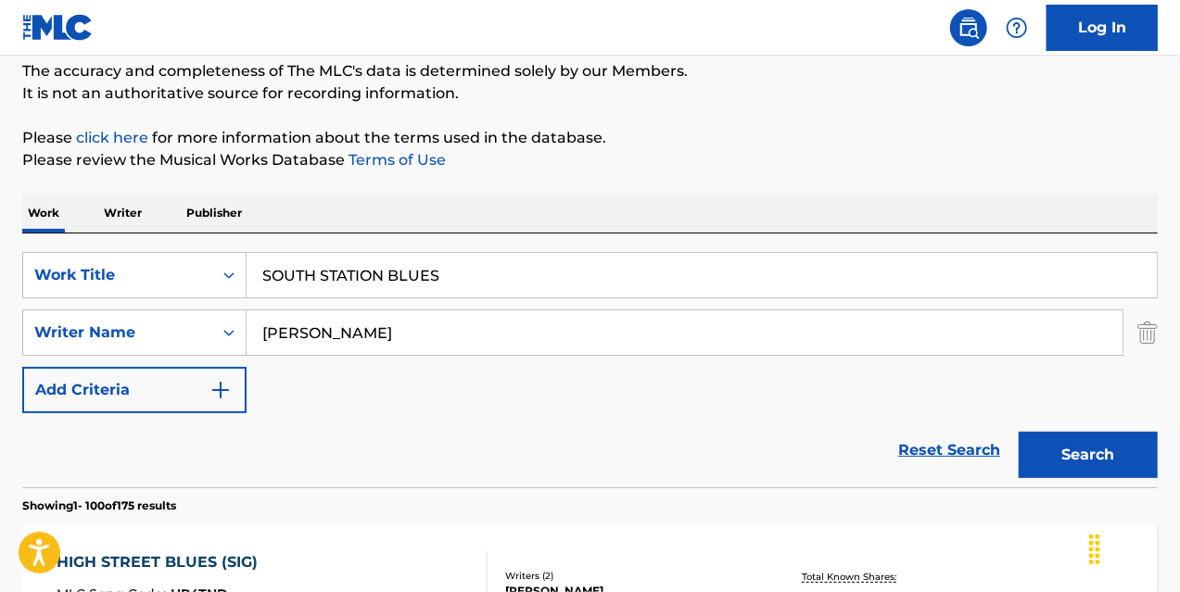
scroll to position [161, 0]
click at [270, 334] on input "[PERSON_NAME]" at bounding box center [685, 332] width 876 height 44
click at [1123, 463] on button "Search" at bounding box center [1088, 454] width 139 height 46
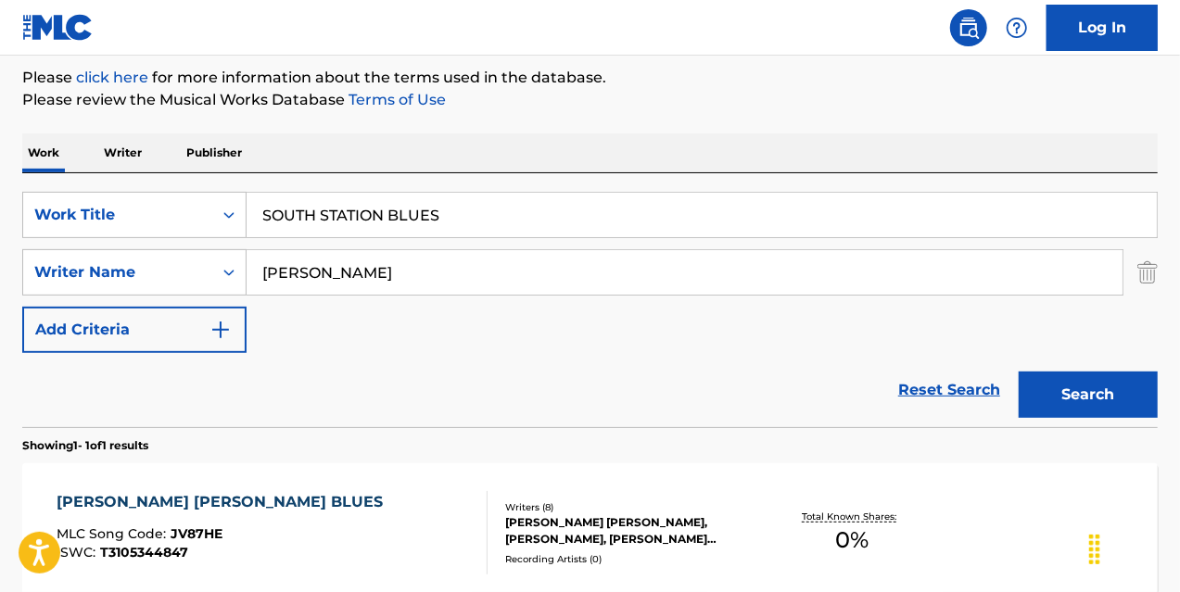
scroll to position [218, 0]
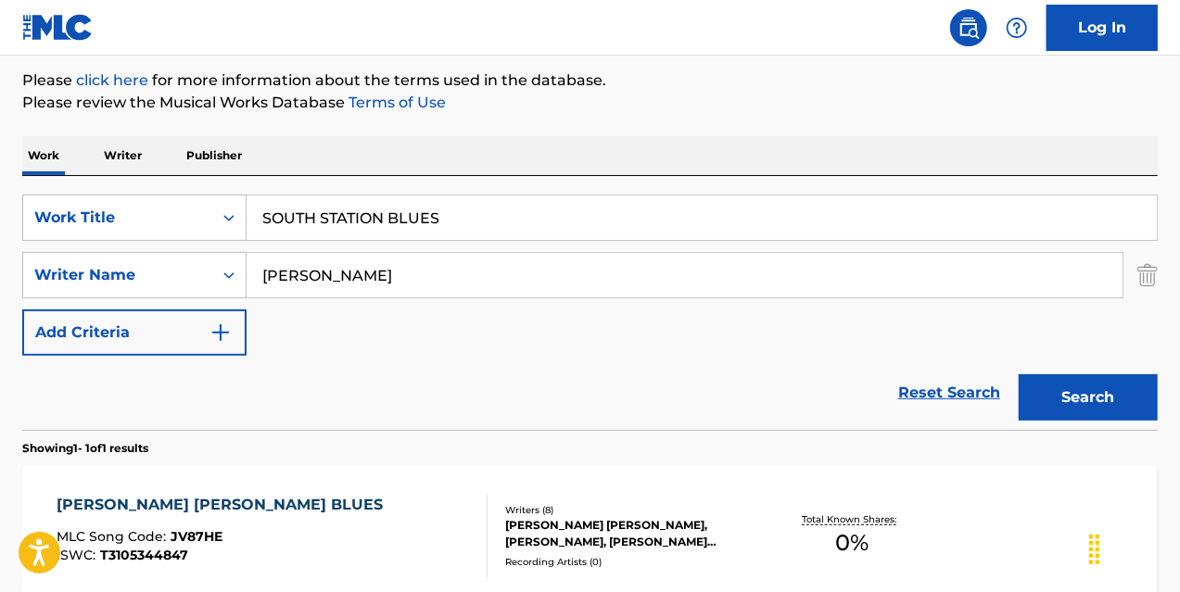
drag, startPoint x: 386, startPoint y: 262, endPoint x: 248, endPoint y: 248, distance: 138.0
click at [248, 248] on div "SearchWithCriteria70e13ba9-271e-482a-b043-709b93131d69 Work Title SOUTH STATION…" at bounding box center [590, 275] width 1136 height 161
type input "aerosmith"
click at [1019, 375] on button "Search" at bounding box center [1088, 398] width 139 height 46
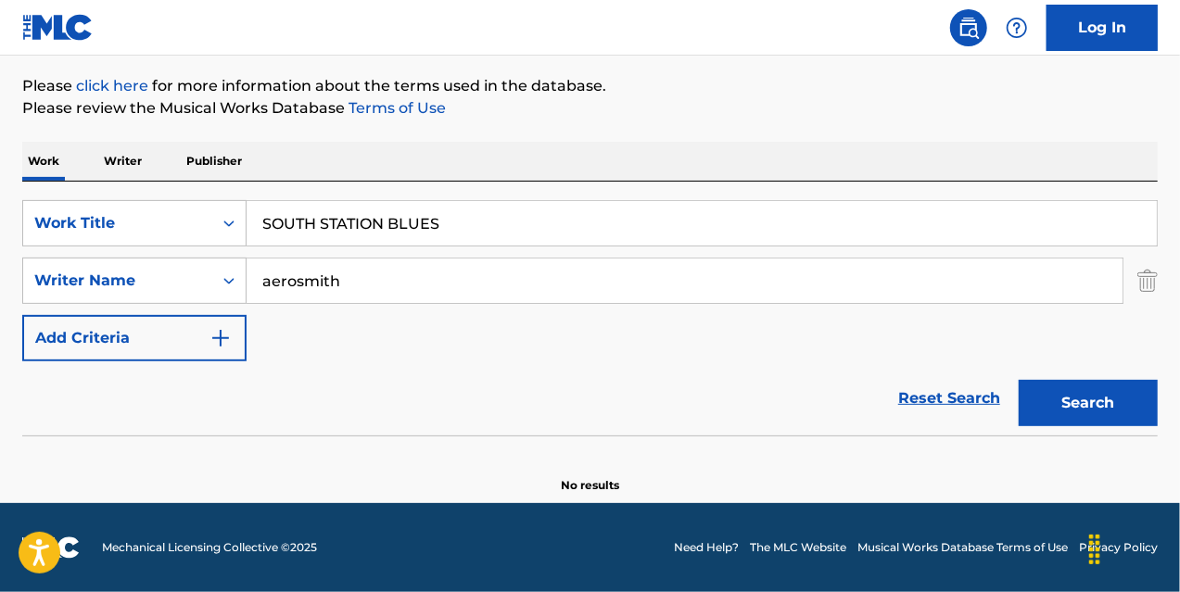
scroll to position [211, 0]
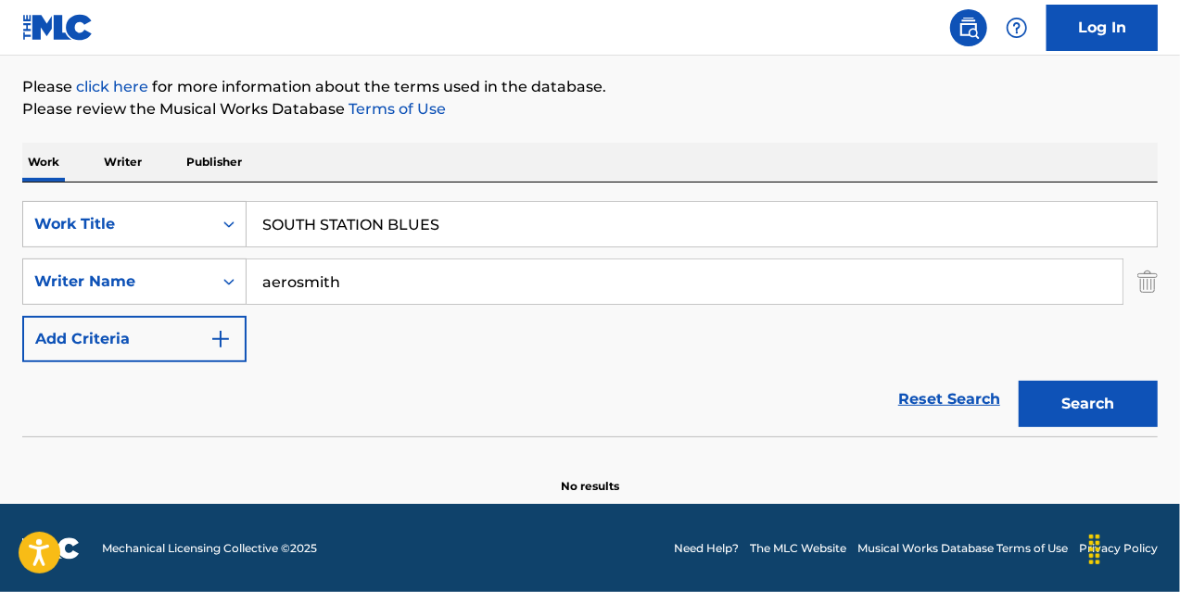
click at [222, 353] on button "Add Criteria" at bounding box center [134, 339] width 224 height 46
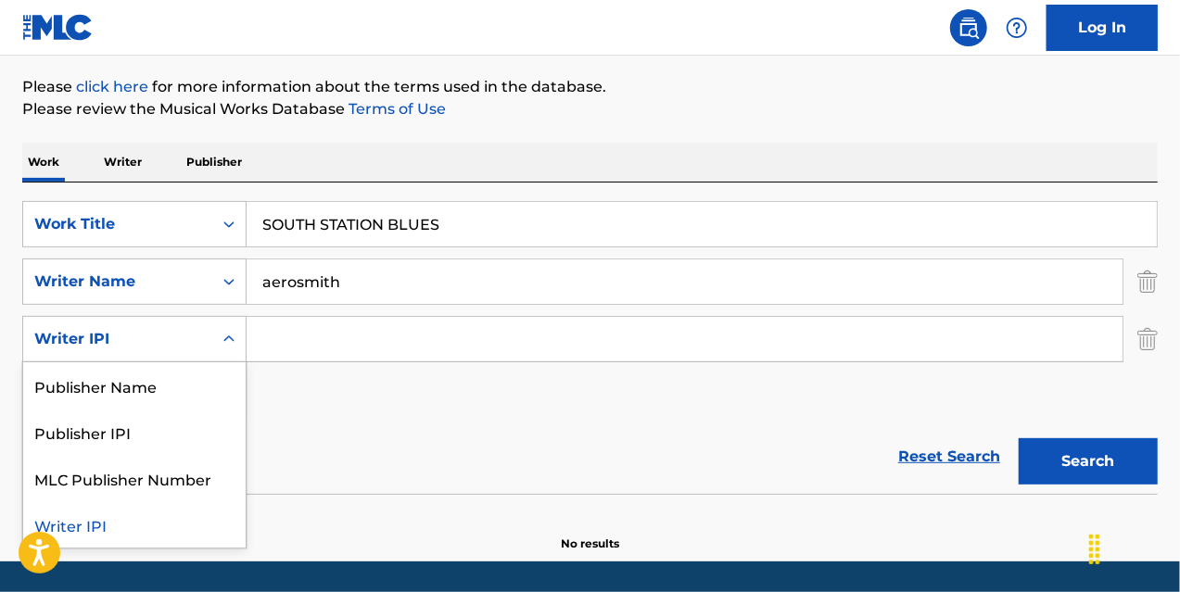
click at [222, 353] on div "Search Form" at bounding box center [228, 339] width 33 height 33
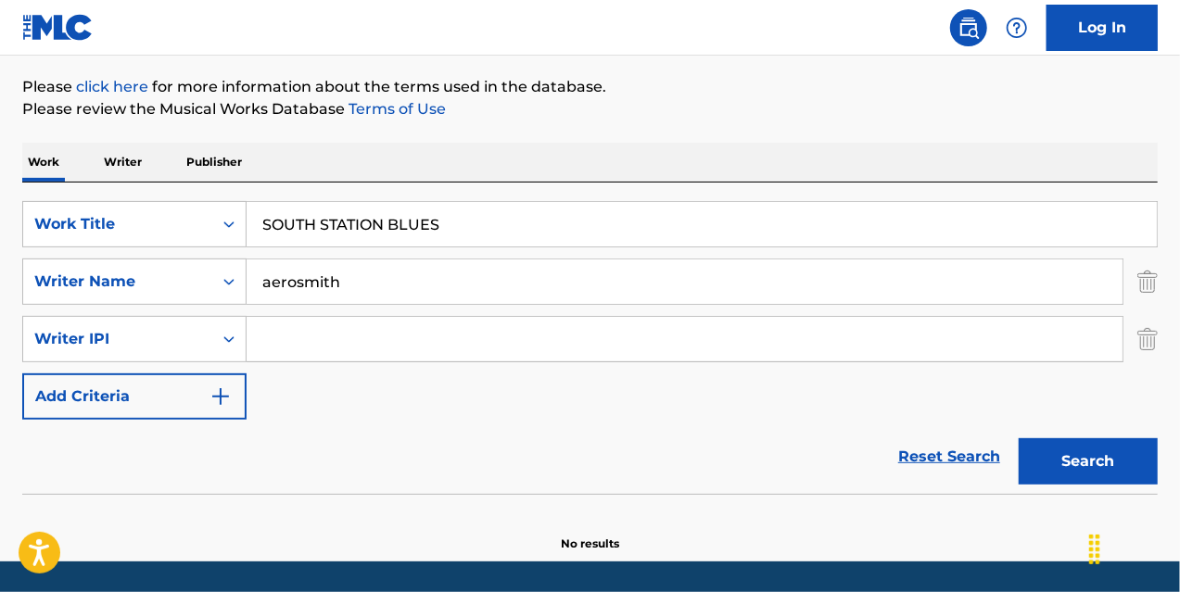
click at [1151, 336] on img "Search Form" at bounding box center [1147, 339] width 20 height 46
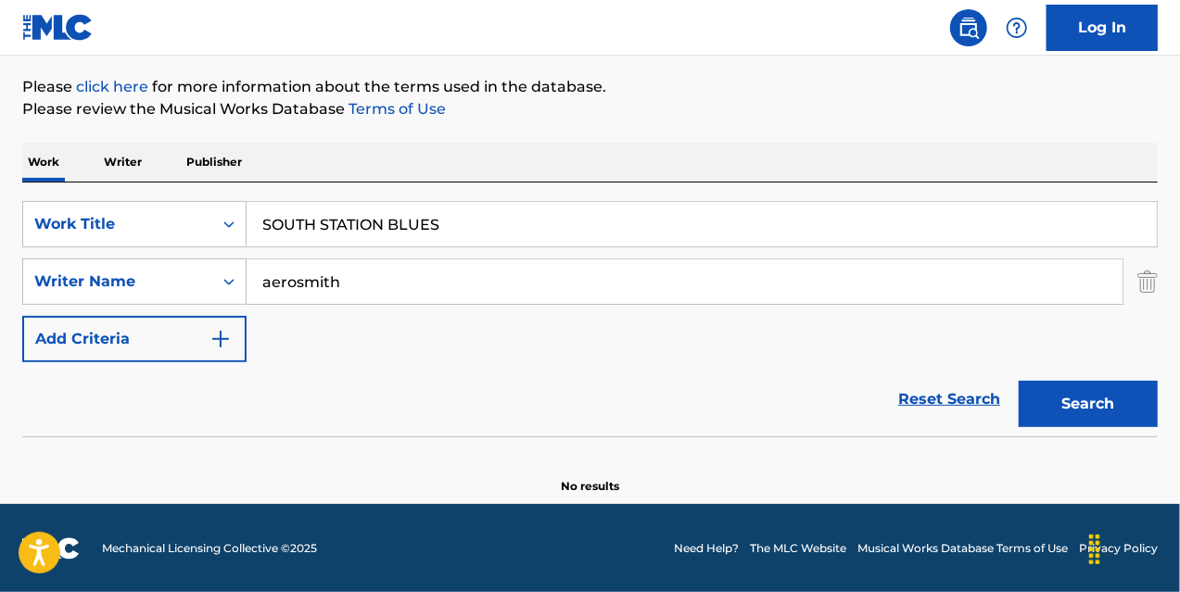
click at [1144, 286] on img "Search Form" at bounding box center [1147, 282] width 20 height 46
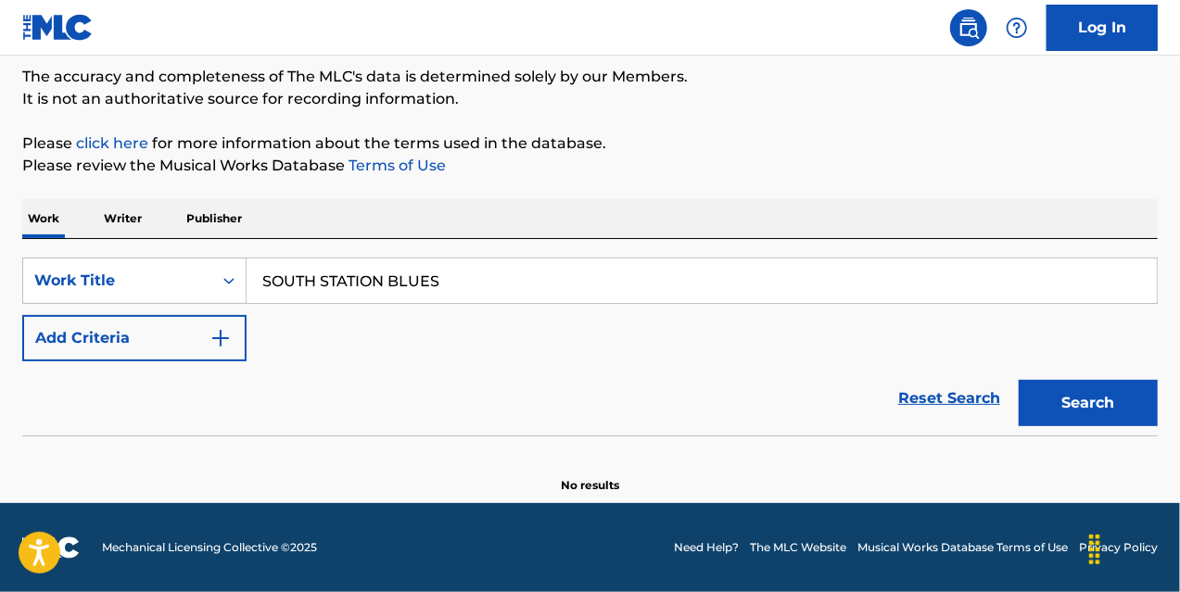
scroll to position [154, 0]
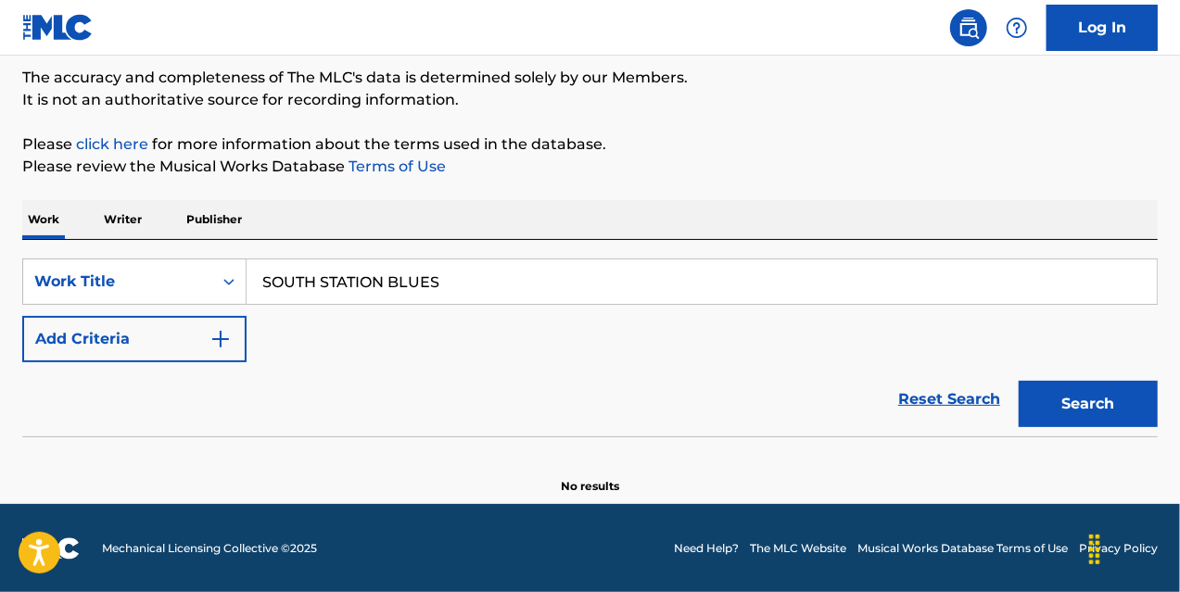
click at [1076, 401] on button "Search" at bounding box center [1088, 404] width 139 height 46
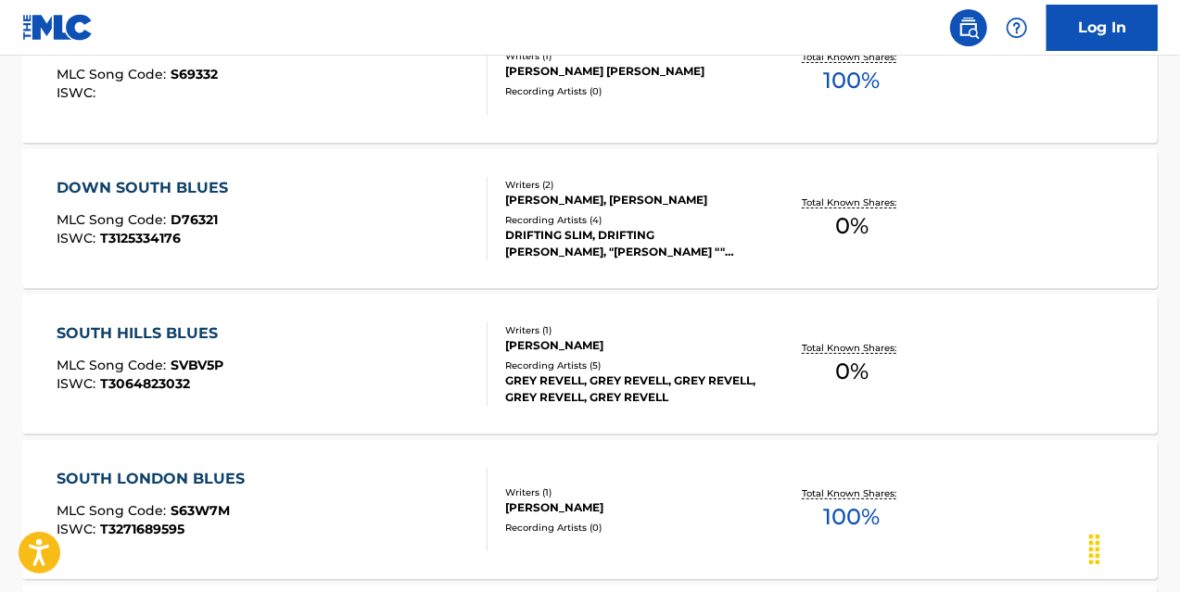
scroll to position [14775, 0]
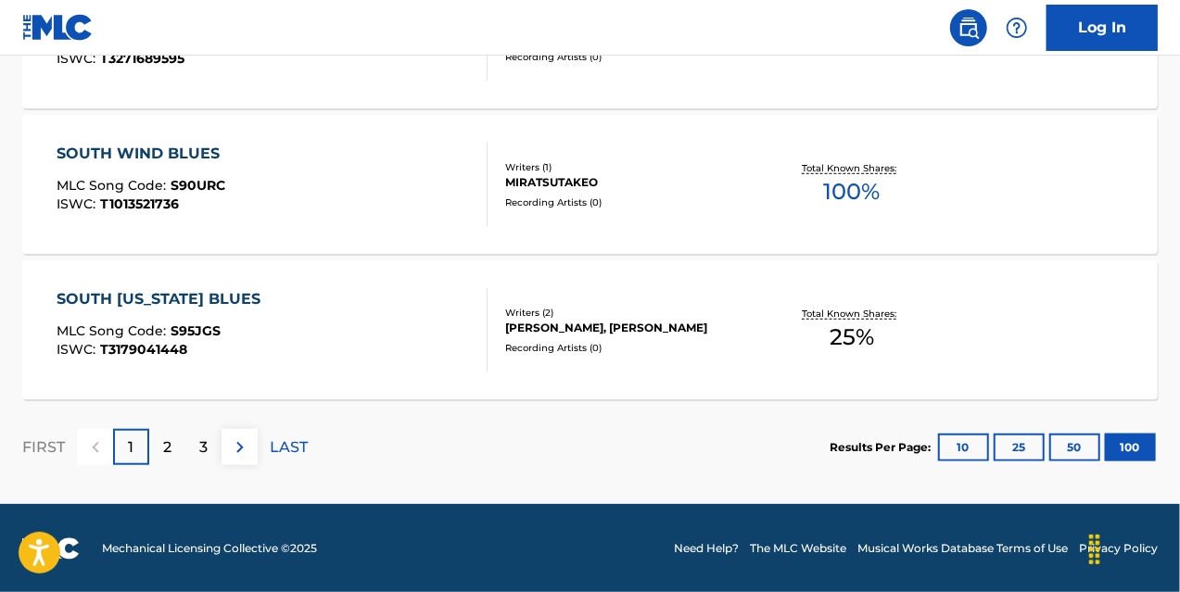
click at [180, 438] on div "2" at bounding box center [167, 447] width 36 height 36
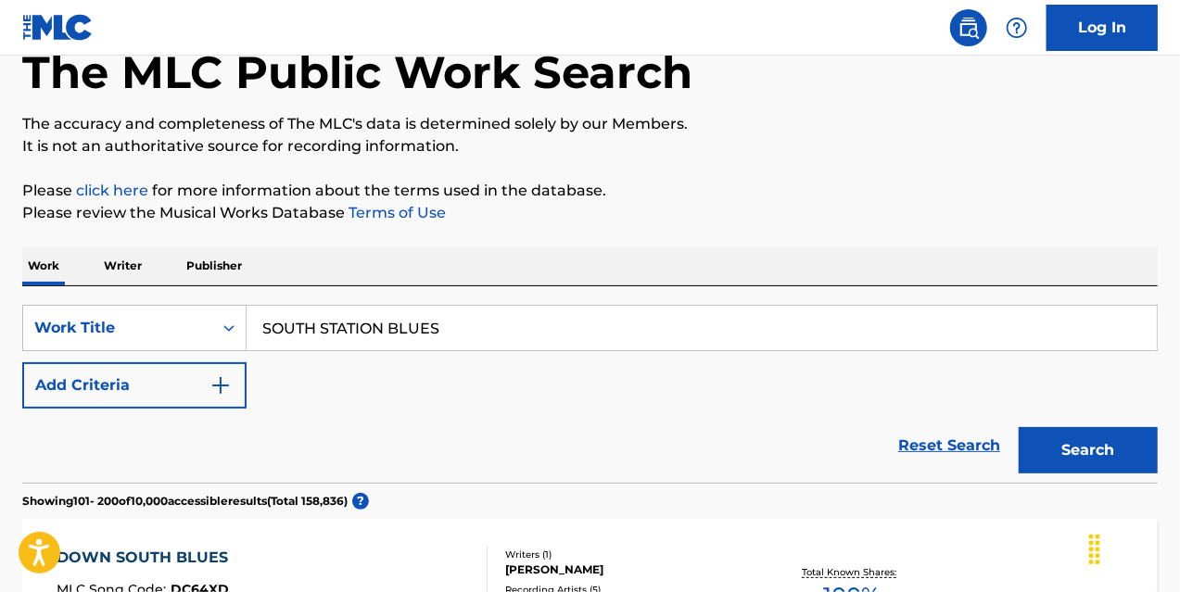
scroll to position [0, 0]
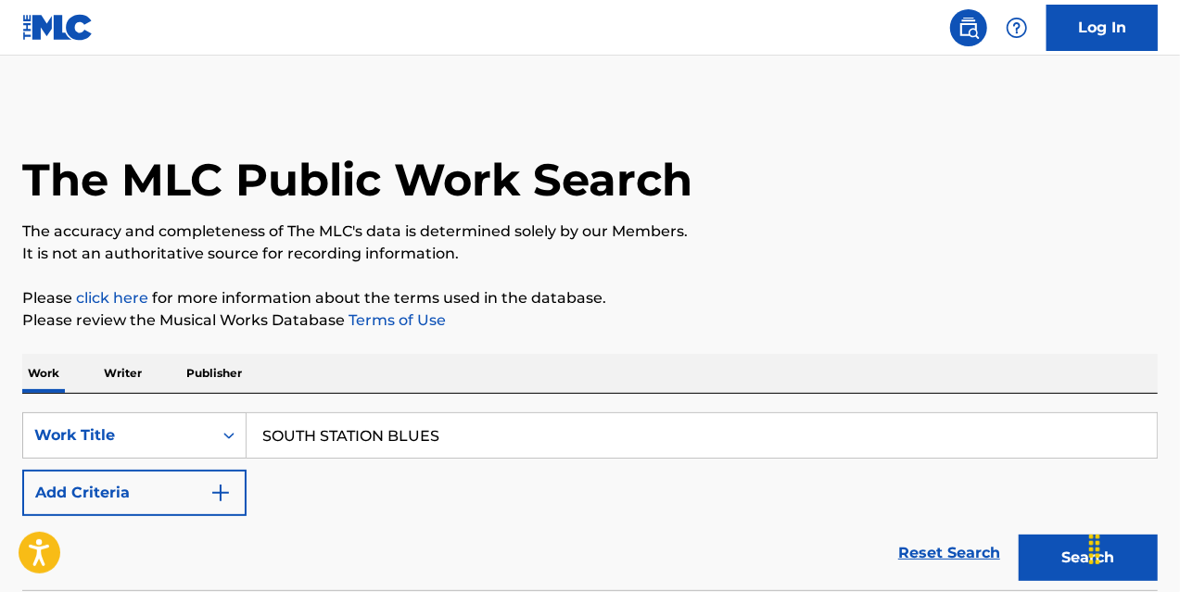
click at [202, 473] on button "Add Criteria" at bounding box center [134, 493] width 224 height 46
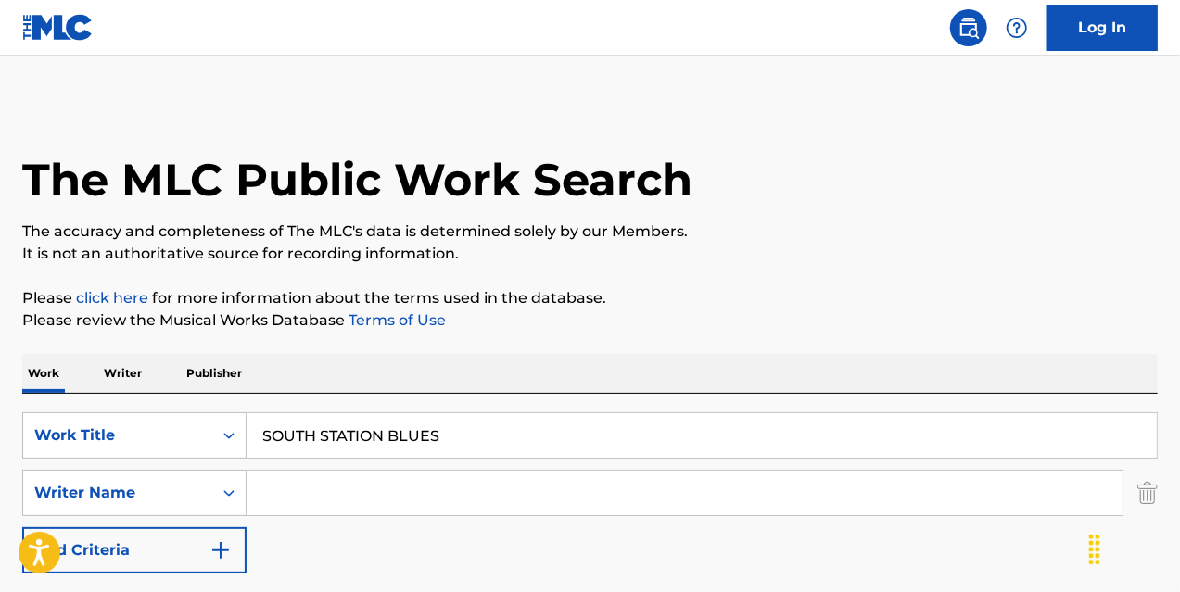
click at [316, 496] on input "Search Form" at bounding box center [685, 493] width 876 height 44
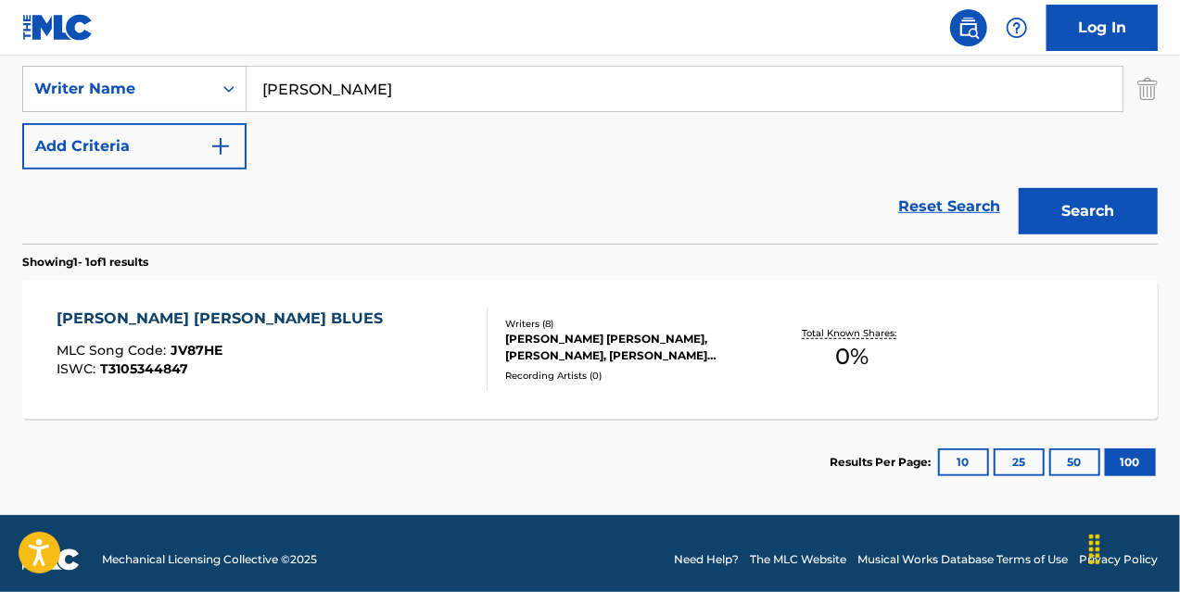
scroll to position [415, 0]
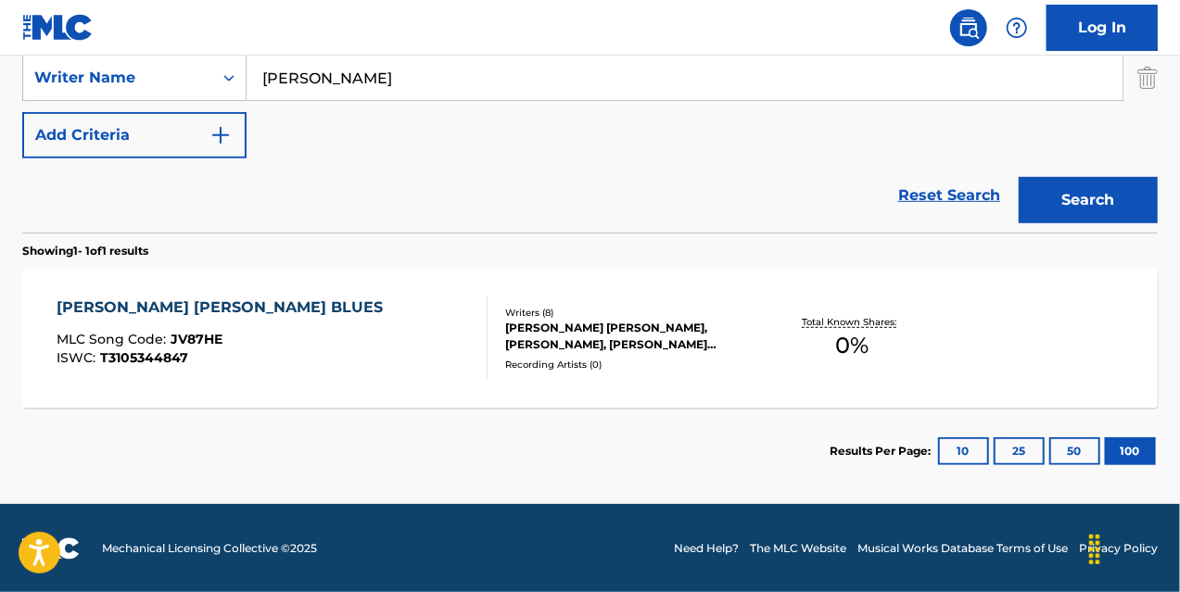
drag, startPoint x: 415, startPoint y: 84, endPoint x: 121, endPoint y: 45, distance: 297.4
click at [121, 45] on div "Log In The MLC Public Work Search The accuracy and completeness of The MLC's da…" at bounding box center [590, 89] width 1180 height 1009
click at [1019, 177] on button "Search" at bounding box center [1088, 200] width 139 height 46
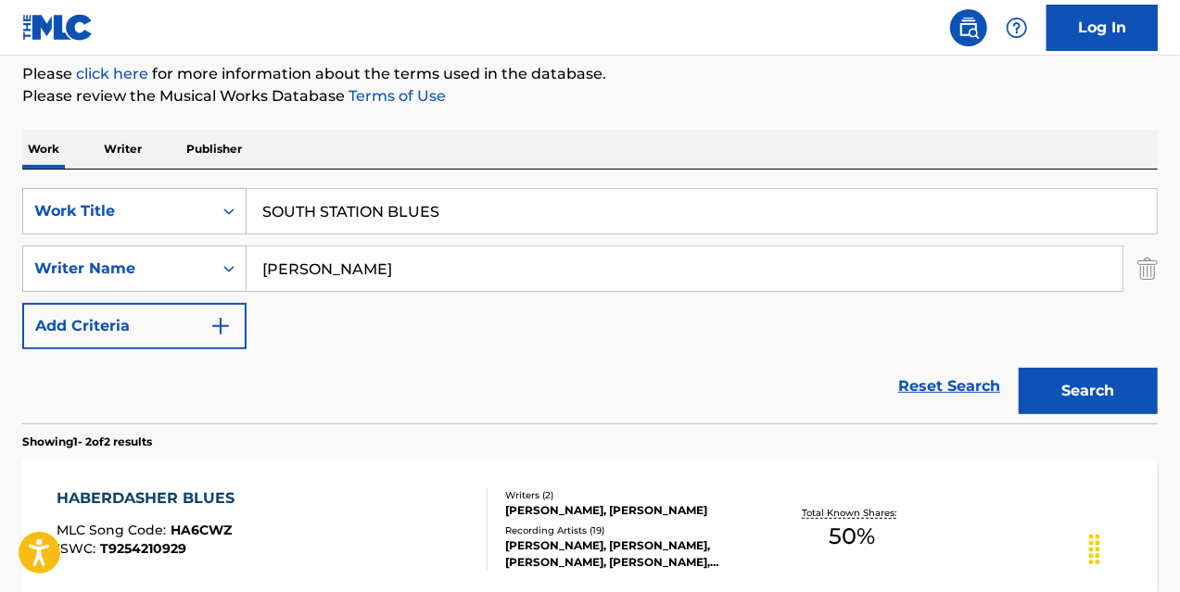
scroll to position [223, 0]
click at [330, 269] on input "[PERSON_NAME]" at bounding box center [685, 270] width 876 height 44
click at [1019, 369] on button "Search" at bounding box center [1088, 392] width 139 height 46
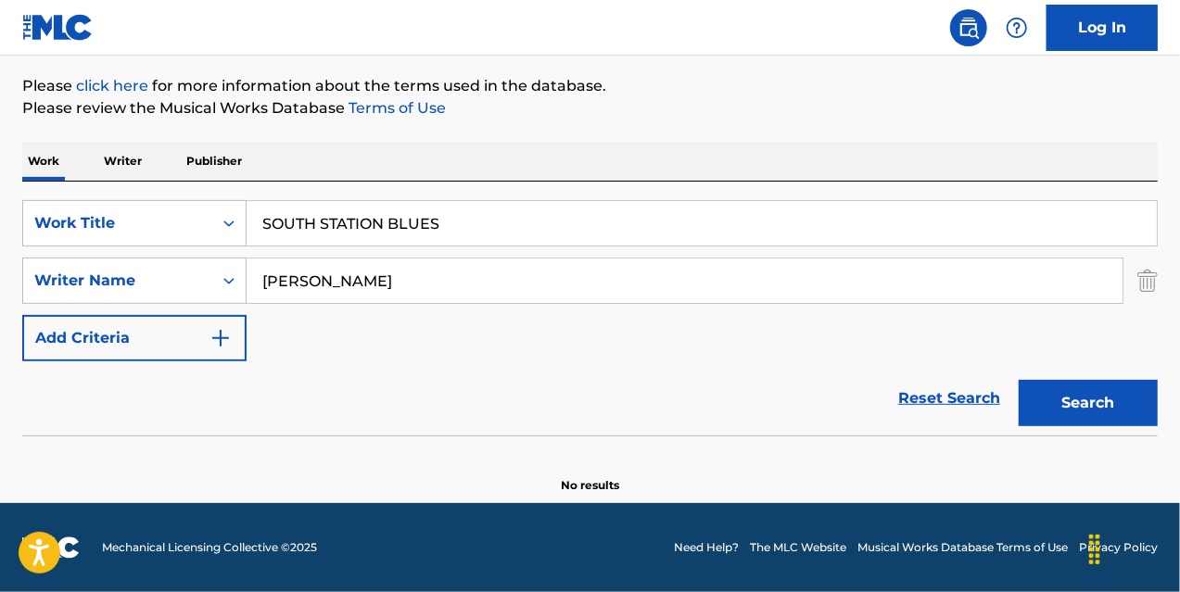
scroll to position [211, 0]
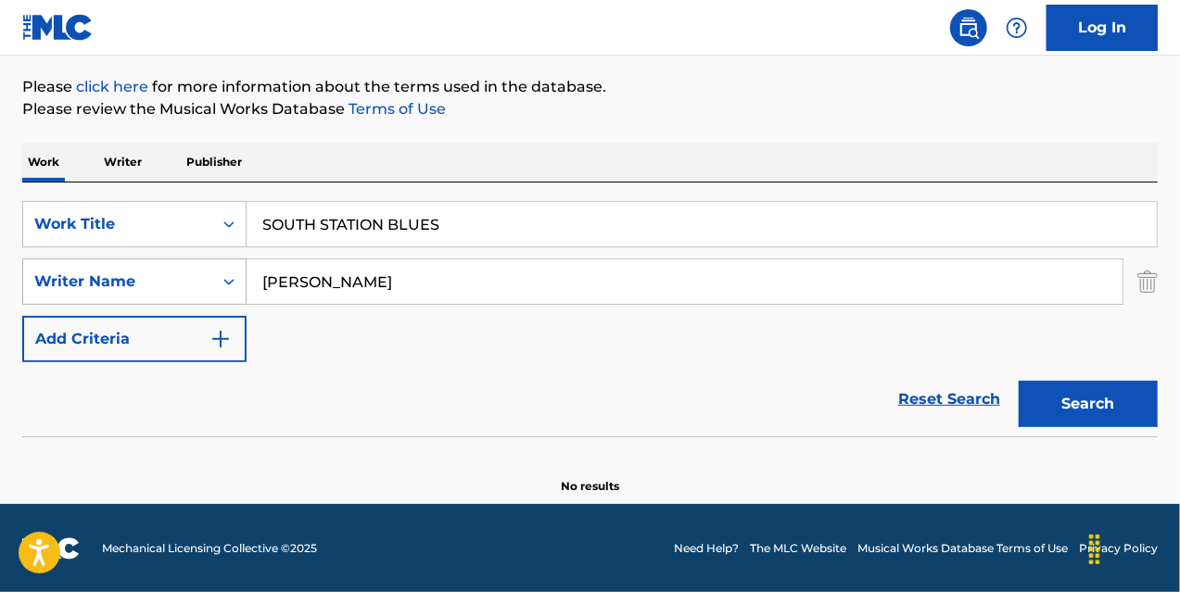
drag, startPoint x: 419, startPoint y: 278, endPoint x: 98, endPoint y: 272, distance: 320.8
click at [98, 272] on div "SearchWithCriteriaf9fbcf17-d053-4514-8050-552eb16c3257 Writer Name [PERSON_NAME]" at bounding box center [590, 282] width 1136 height 46
type input "[PERSON_NAME]"
click at [1019, 381] on button "Search" at bounding box center [1088, 404] width 139 height 46
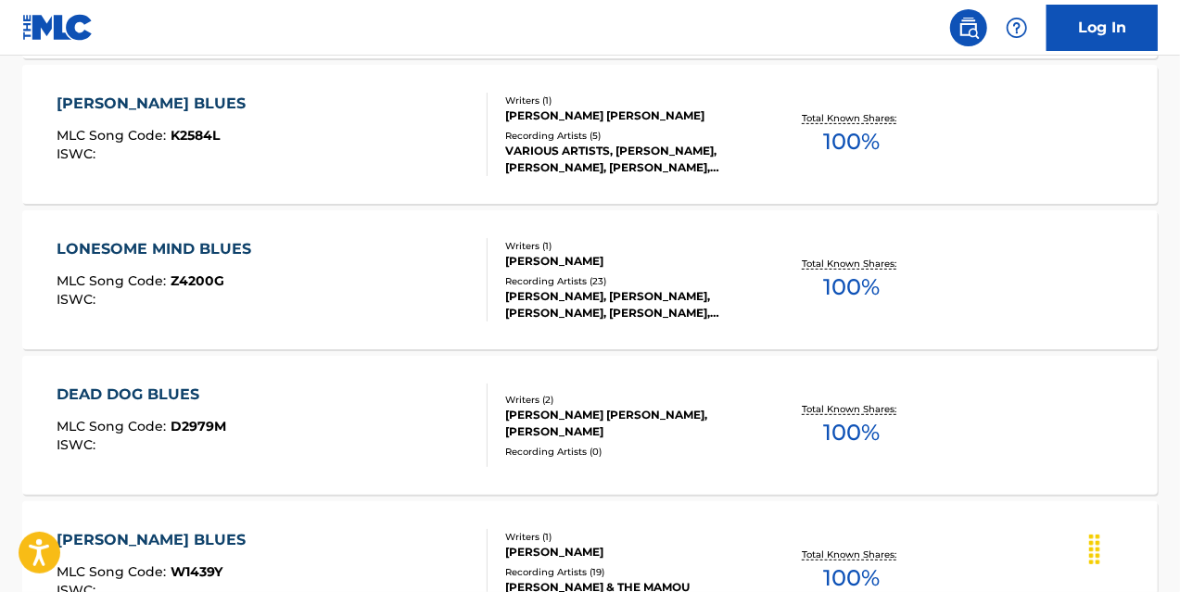
scroll to position [14832, 0]
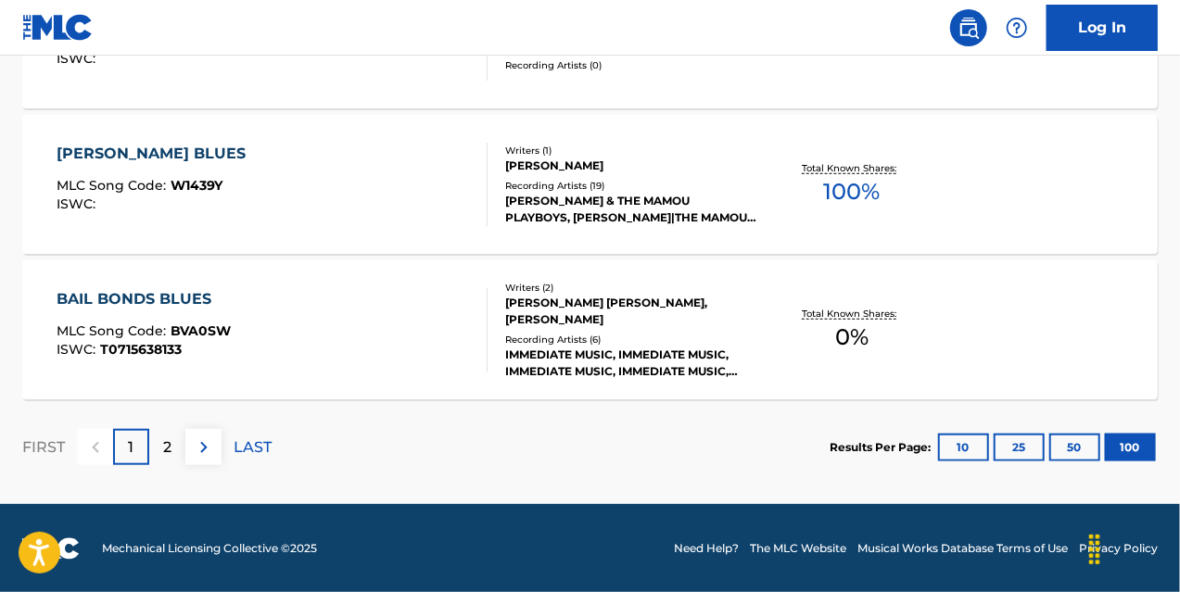
click at [166, 442] on p "2" at bounding box center [167, 448] width 8 height 22
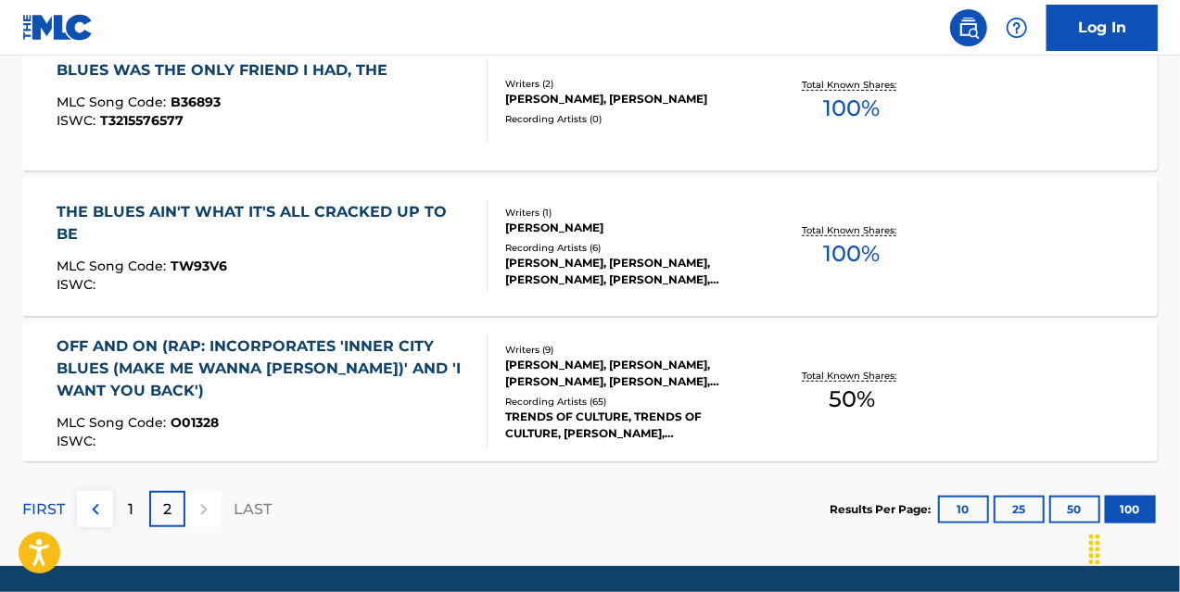
scroll to position [11194, 0]
